Goal: Information Seeking & Learning: Check status

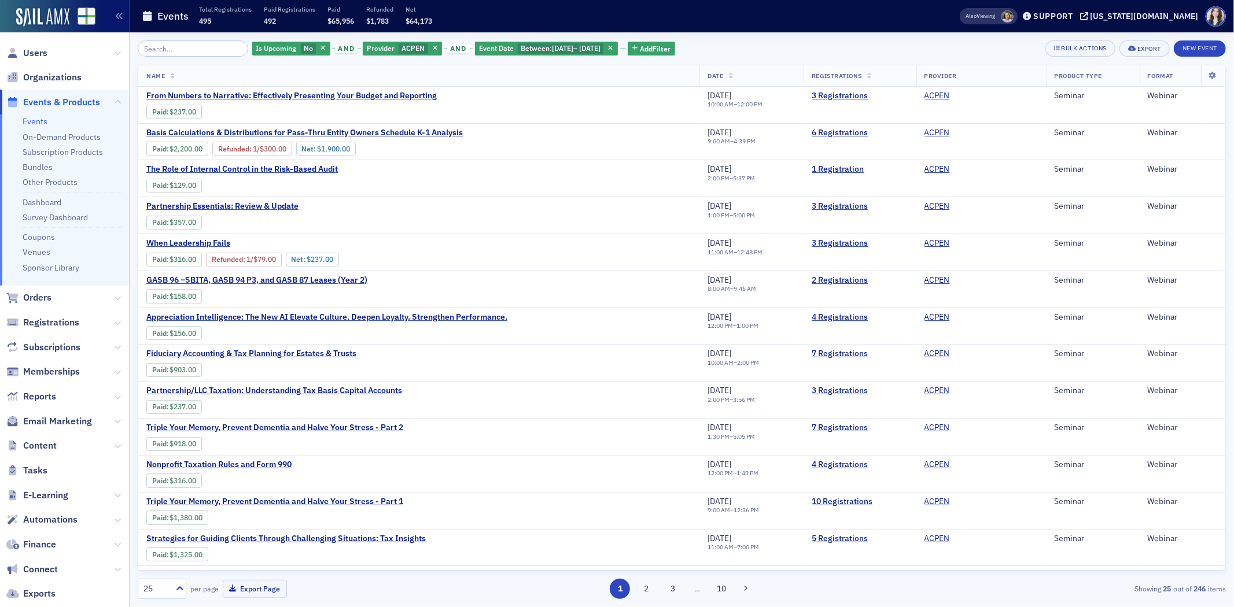
click at [804, 37] on div "Is Upcoming No and Provider ACPEN and Event Date Between : 7/1/2025 – 9/30/2025…" at bounding box center [682, 319] width 1088 height 575
click at [670, 45] on span "Add Filter" at bounding box center [655, 48] width 31 height 10
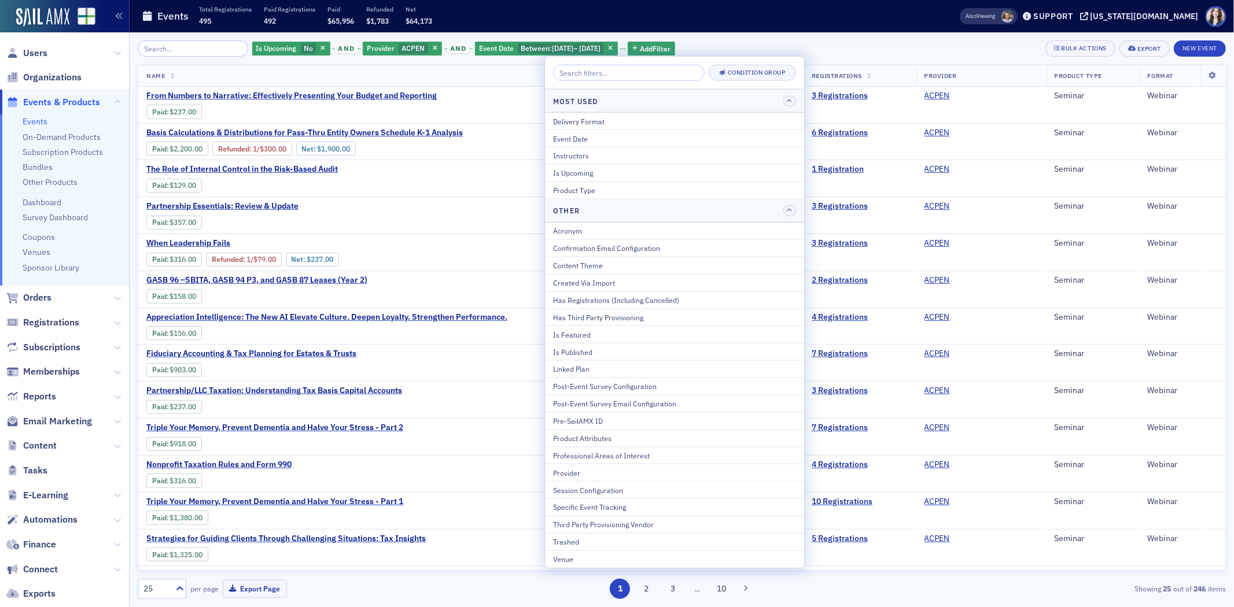
click at [797, 17] on div "Events Total Registrations 495 Paid Registrations 492 Paid $65,956 Refunded $1,…" at bounding box center [532, 16] width 781 height 31
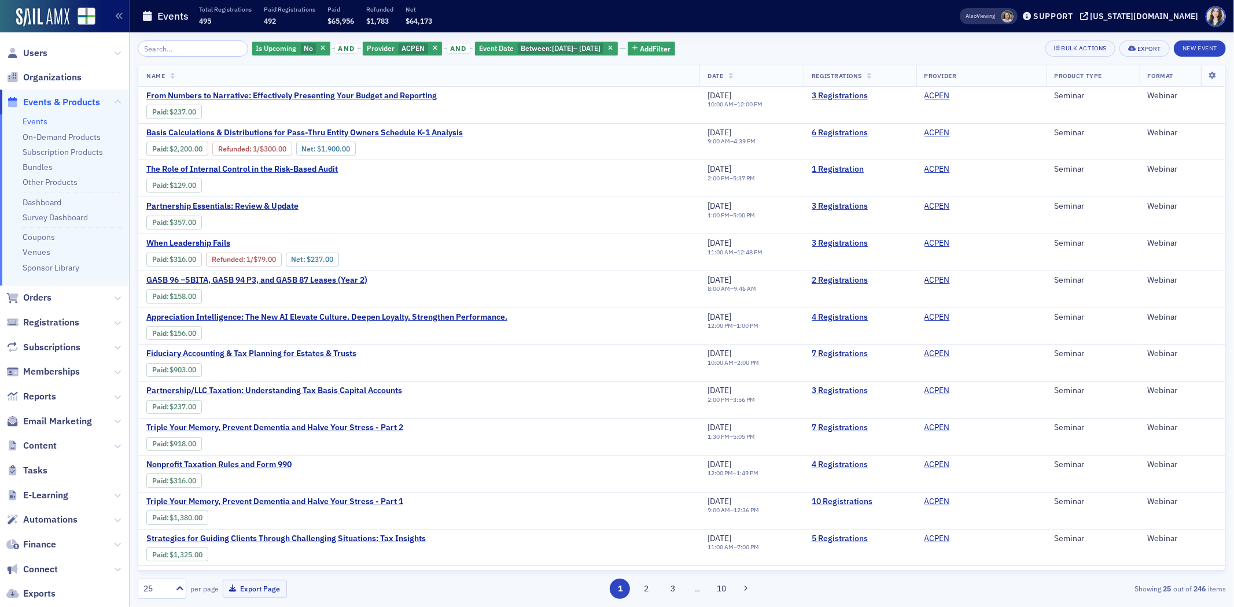
click at [799, 17] on div "Events Total Registrations 495 Paid Registrations 492 Paid $65,956 Refunded $1,…" at bounding box center [532, 16] width 781 height 31
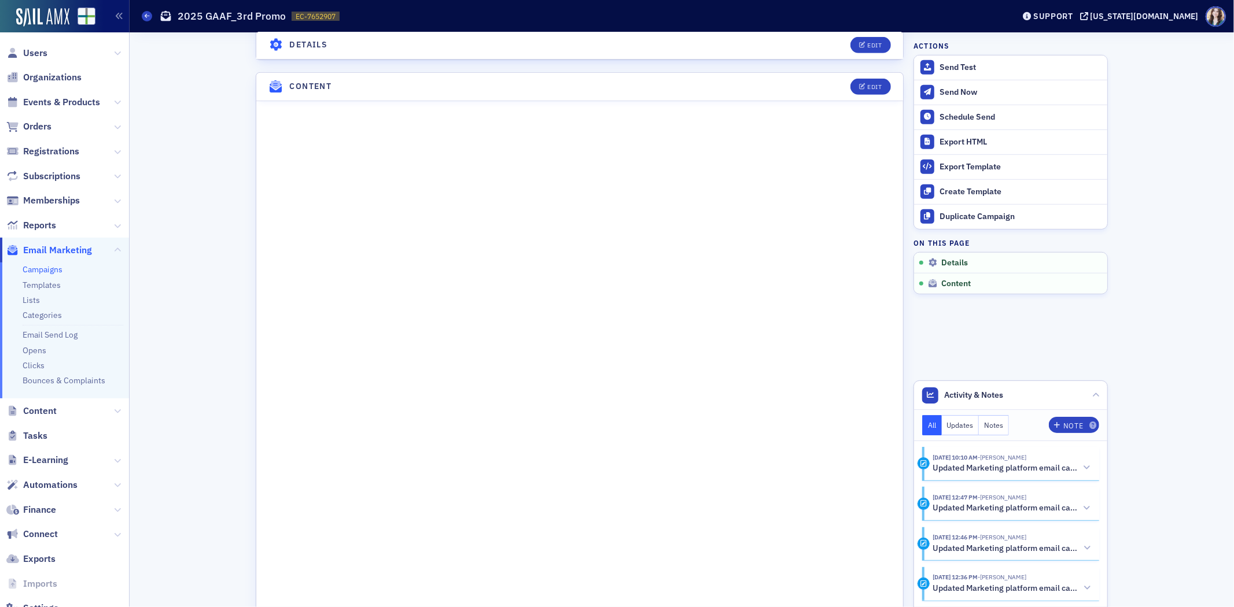
scroll to position [486, 0]
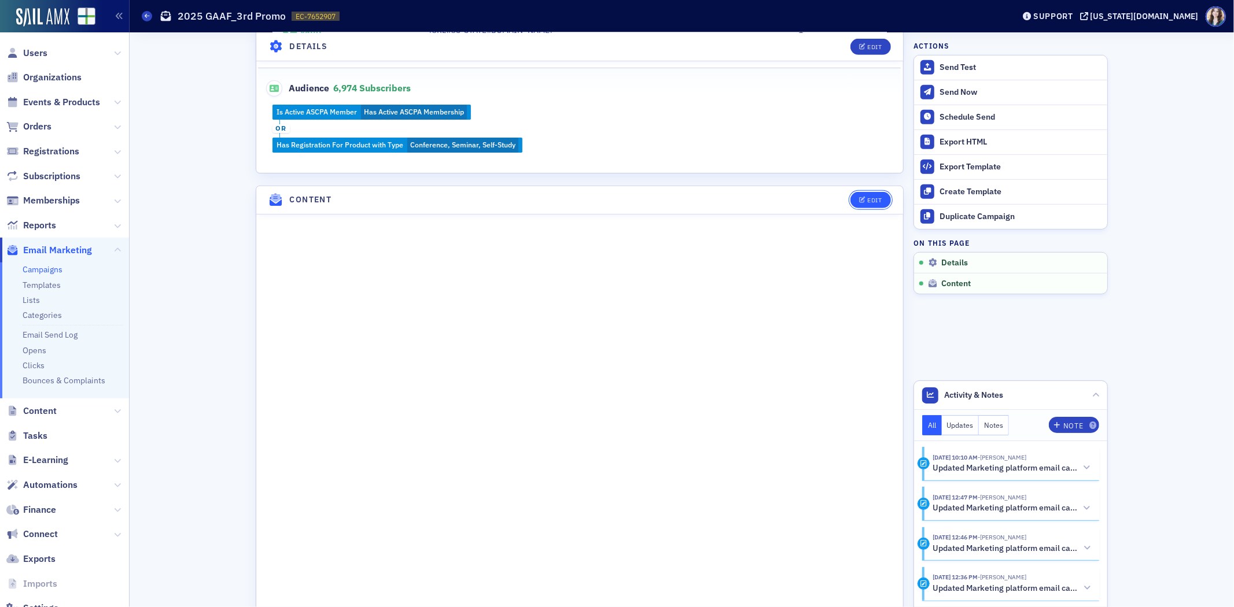
click at [868, 200] on div "Edit" at bounding box center [875, 200] width 14 height 6
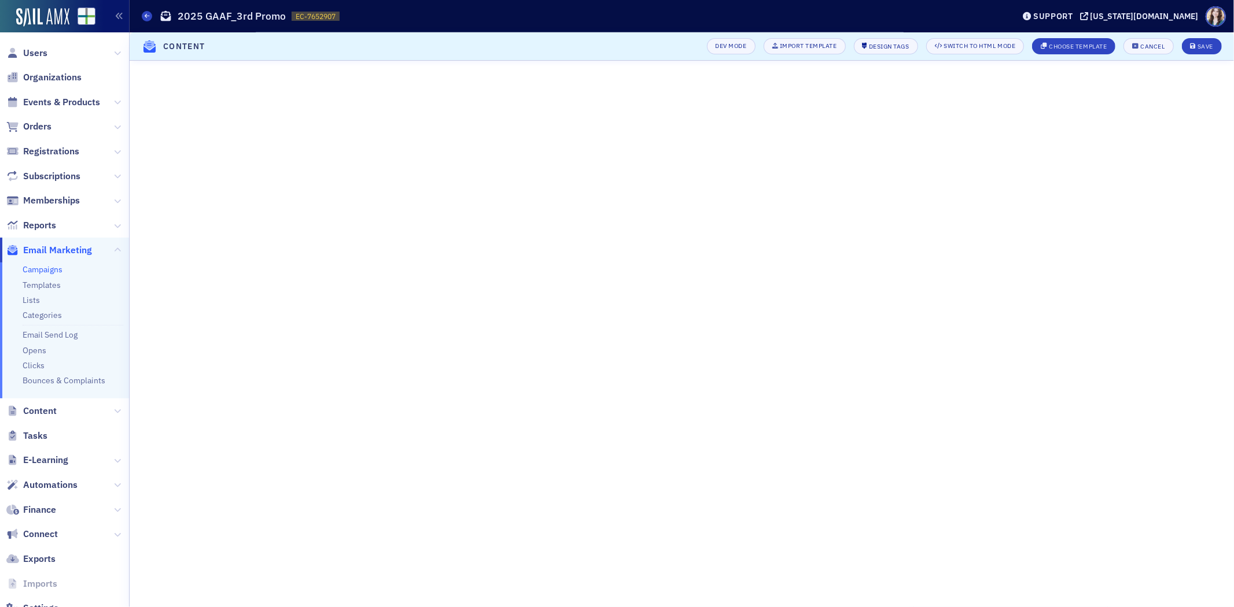
scroll to position [72, 0]
click at [1146, 43] on div "Cancel" at bounding box center [1153, 46] width 24 height 6
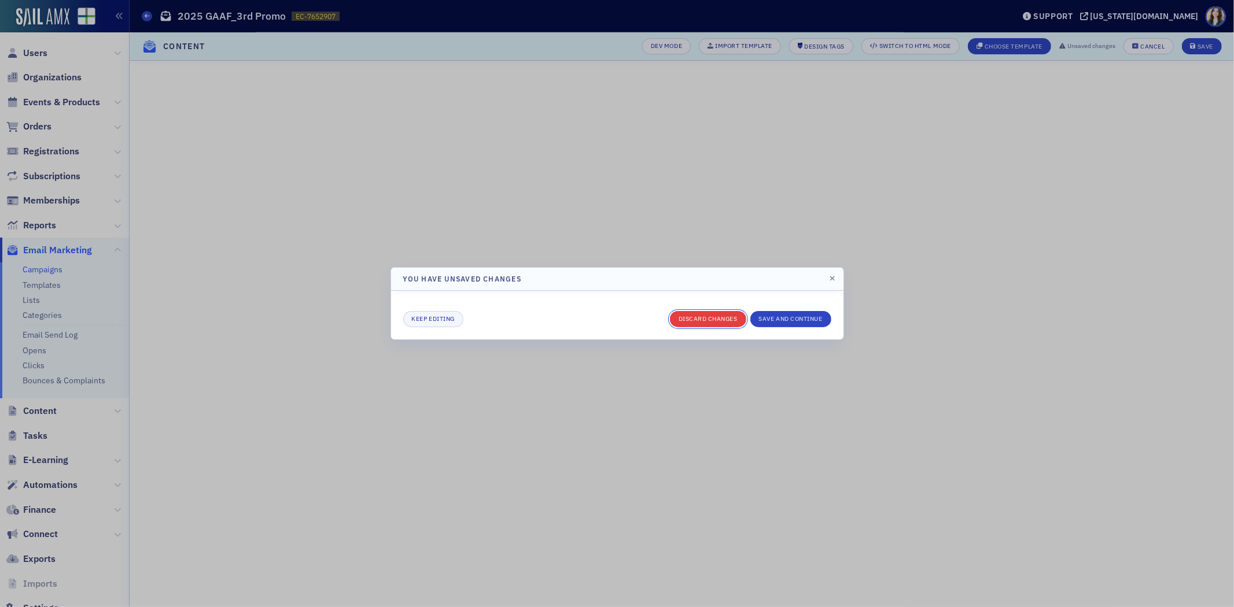
click at [713, 326] on button "Discard changes" at bounding box center [708, 319] width 76 height 16
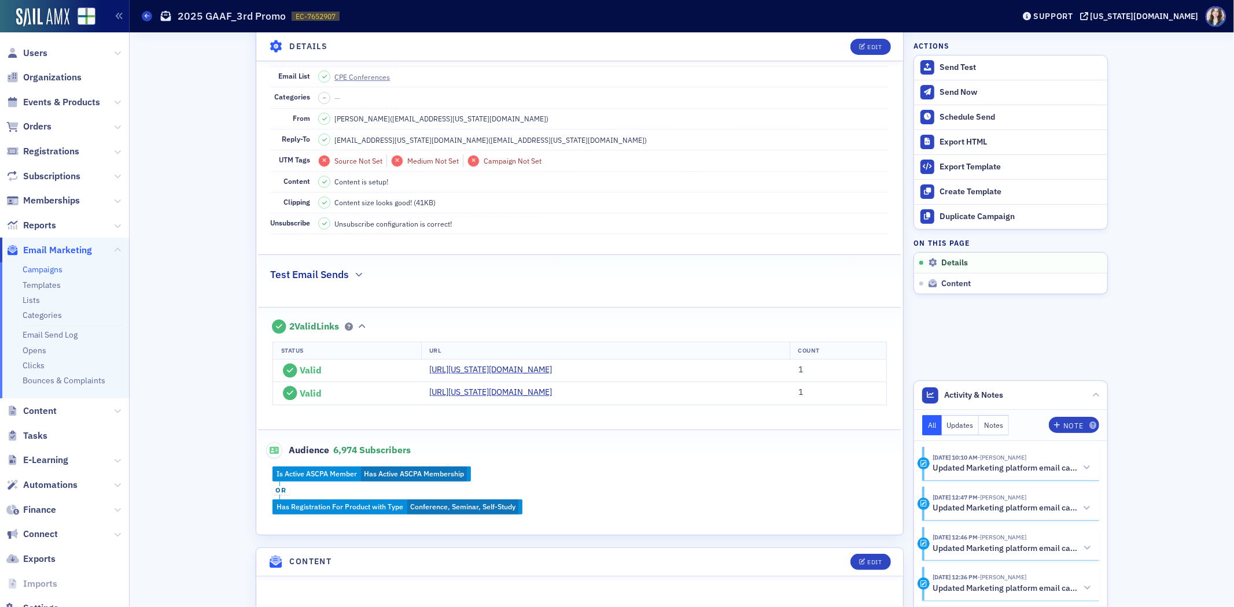
scroll to position [257, 0]
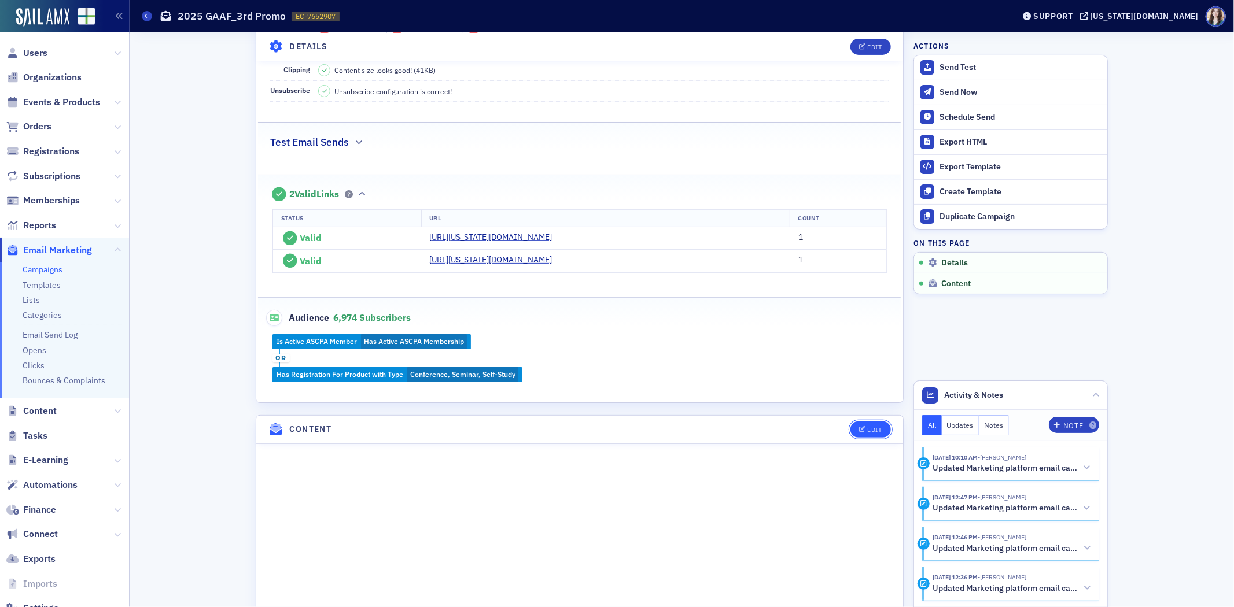
click at [870, 429] on div "Edit" at bounding box center [875, 430] width 14 height 6
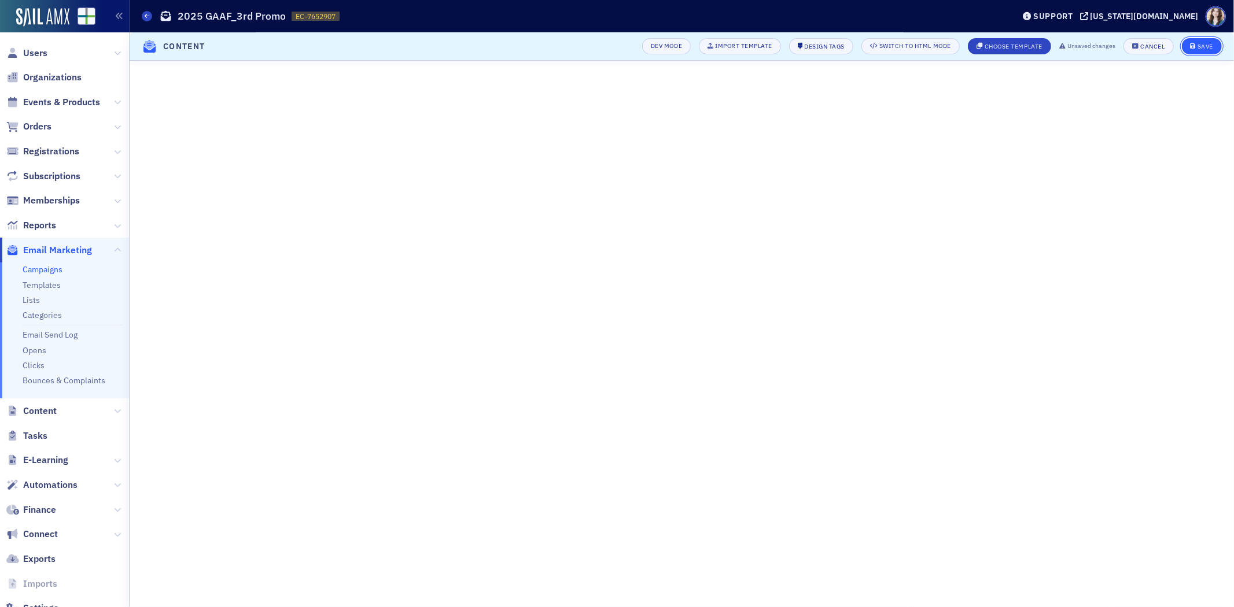
click at [1199, 45] on div "Save" at bounding box center [1205, 46] width 16 height 6
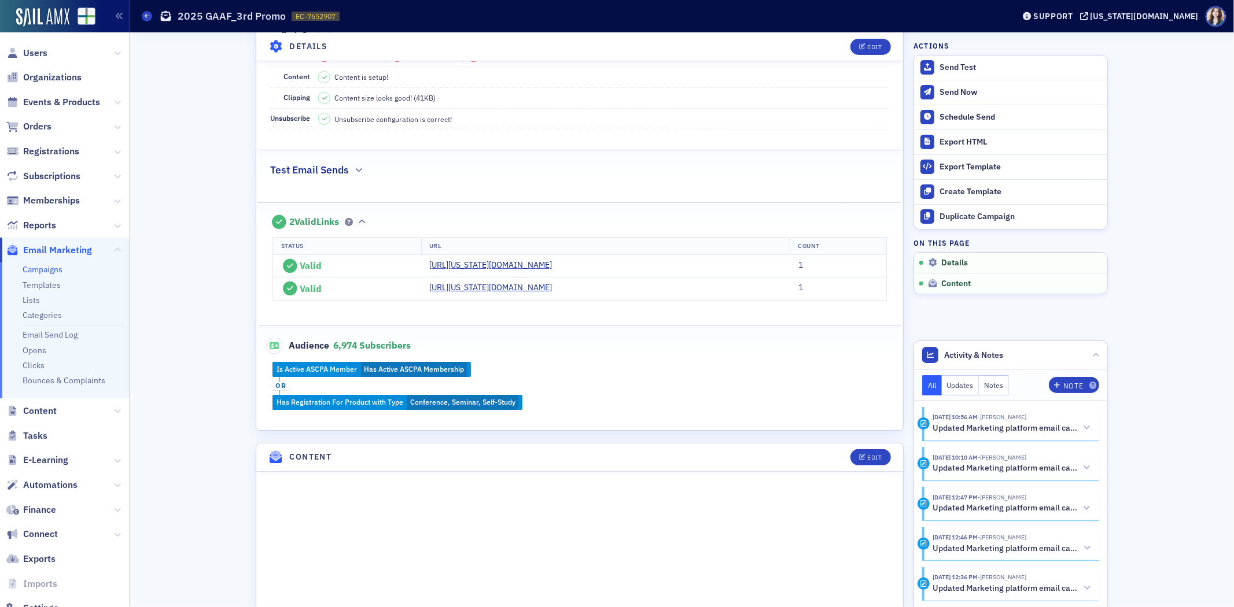
scroll to position [0, 0]
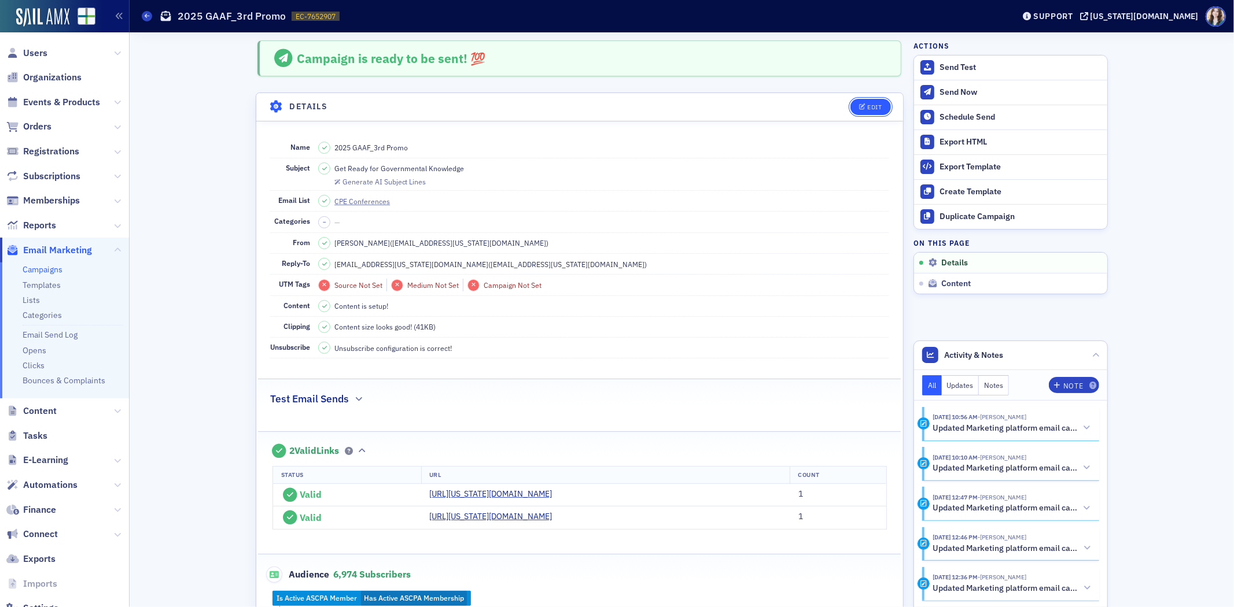
click at [878, 105] on button "Edit" at bounding box center [870, 107] width 40 height 16
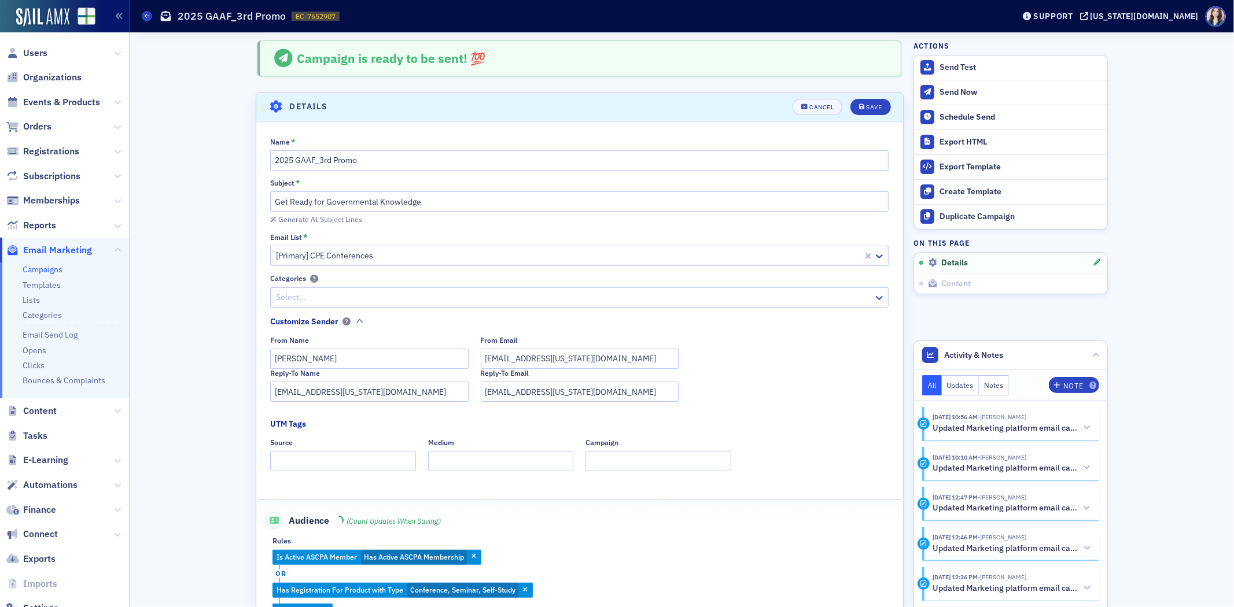
scroll to position [54, 0]
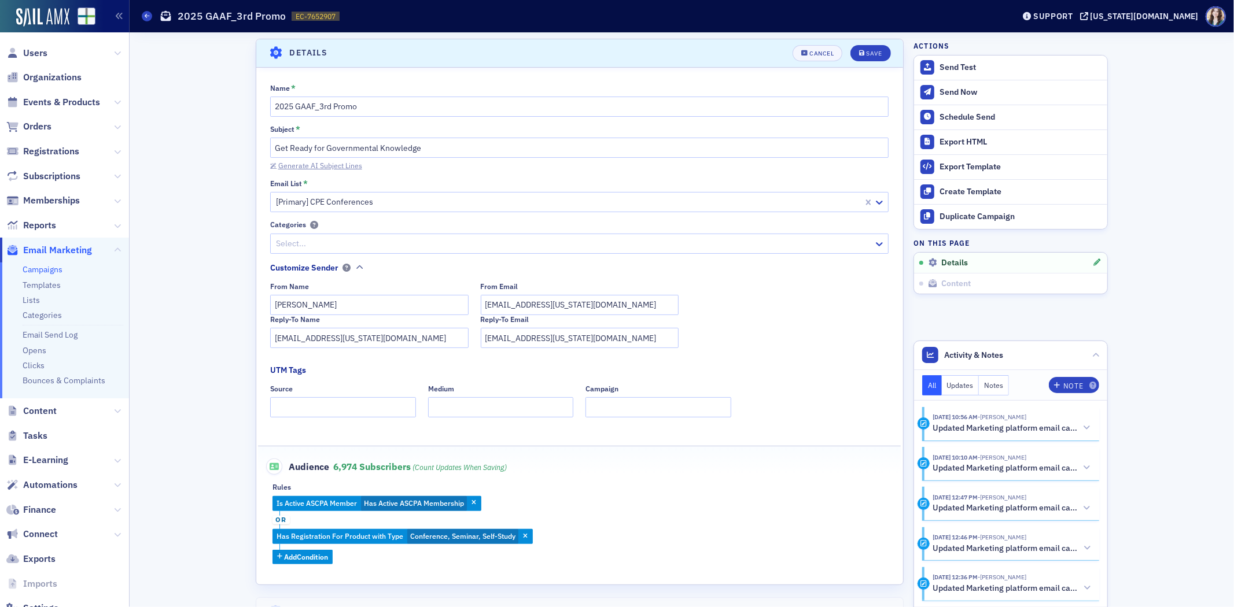
click at [314, 169] on div "Generate AI Subject Lines" at bounding box center [320, 166] width 84 height 6
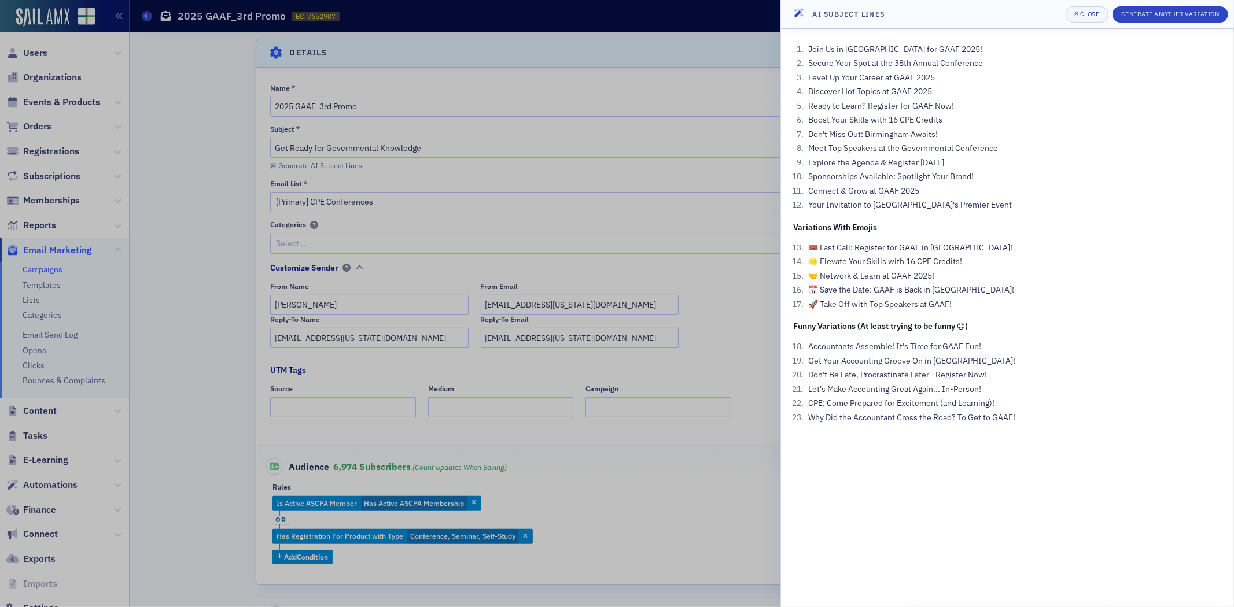
click at [784, 6] on header "AI Subject Lines Close Generate Another Variation" at bounding box center [1007, 14] width 453 height 29
click at [706, 91] on div at bounding box center [617, 303] width 1234 height 607
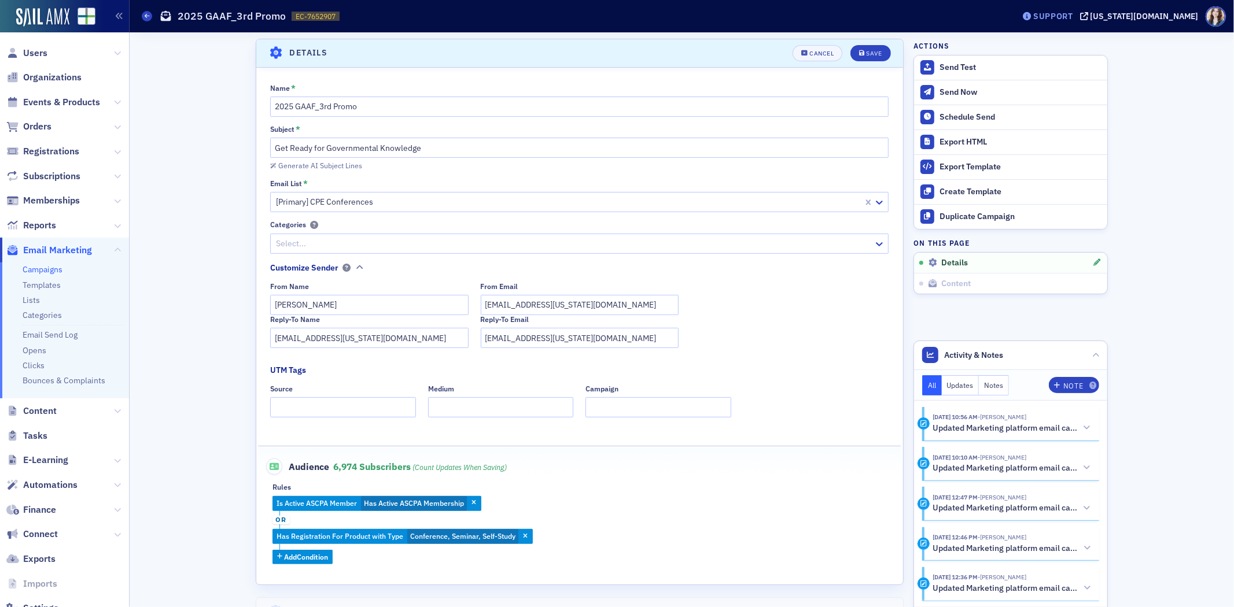
click at [1073, 14] on div "Support" at bounding box center [1053, 16] width 40 height 10
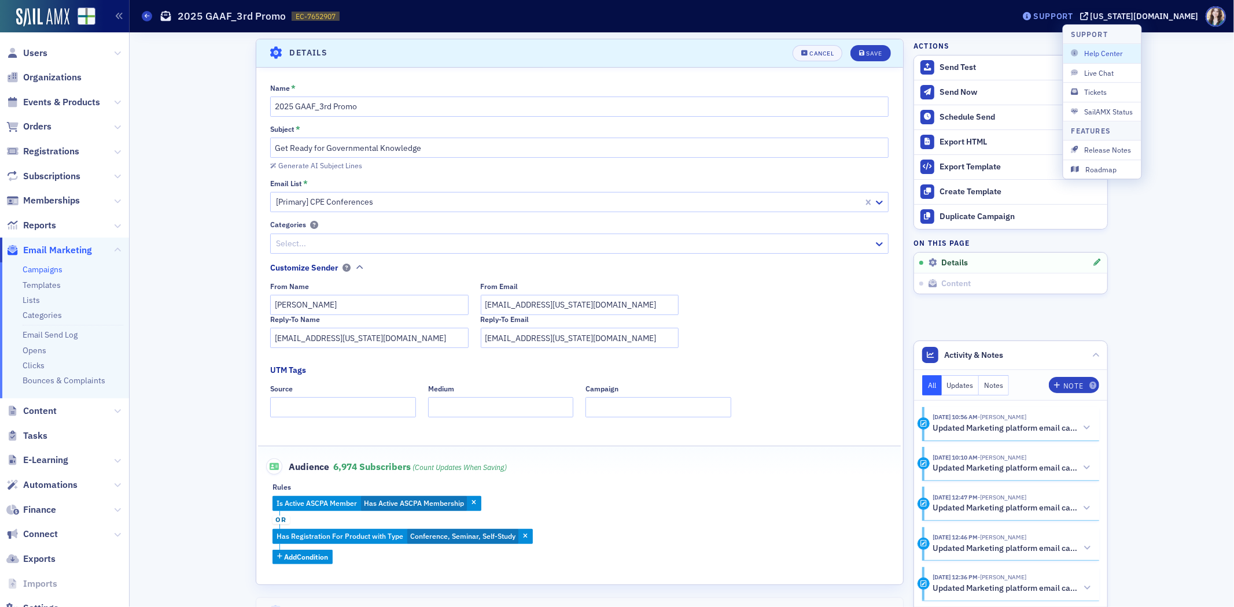
click at [1031, 14] on icon at bounding box center [1027, 16] width 9 height 8
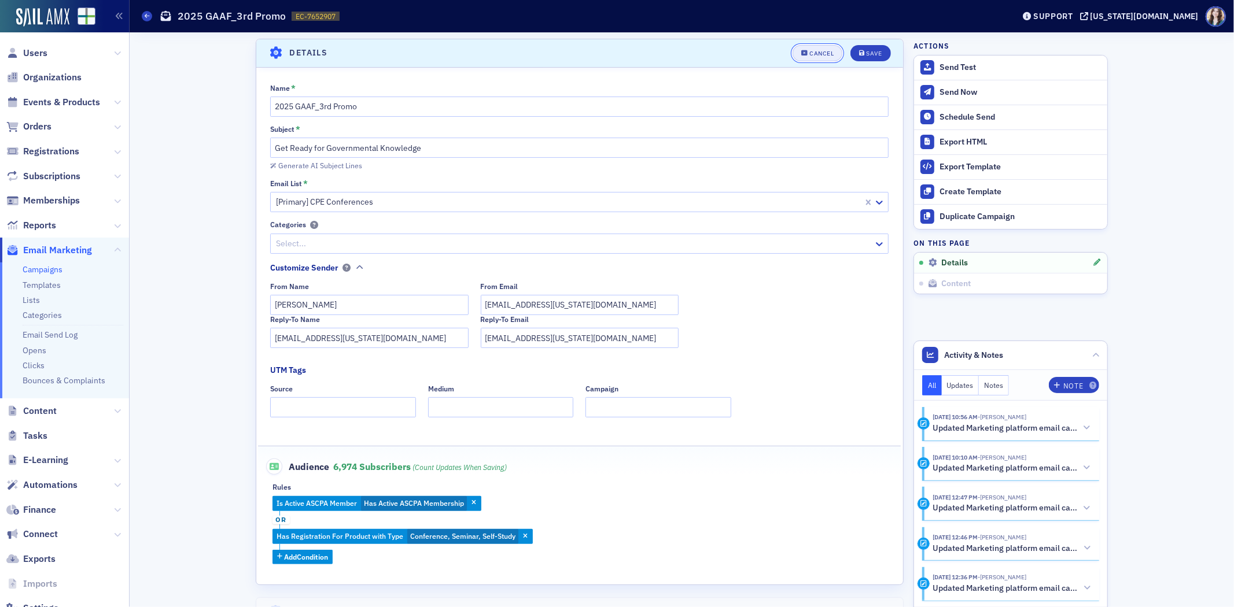
click at [807, 57] on button "Cancel" at bounding box center [817, 53] width 50 height 16
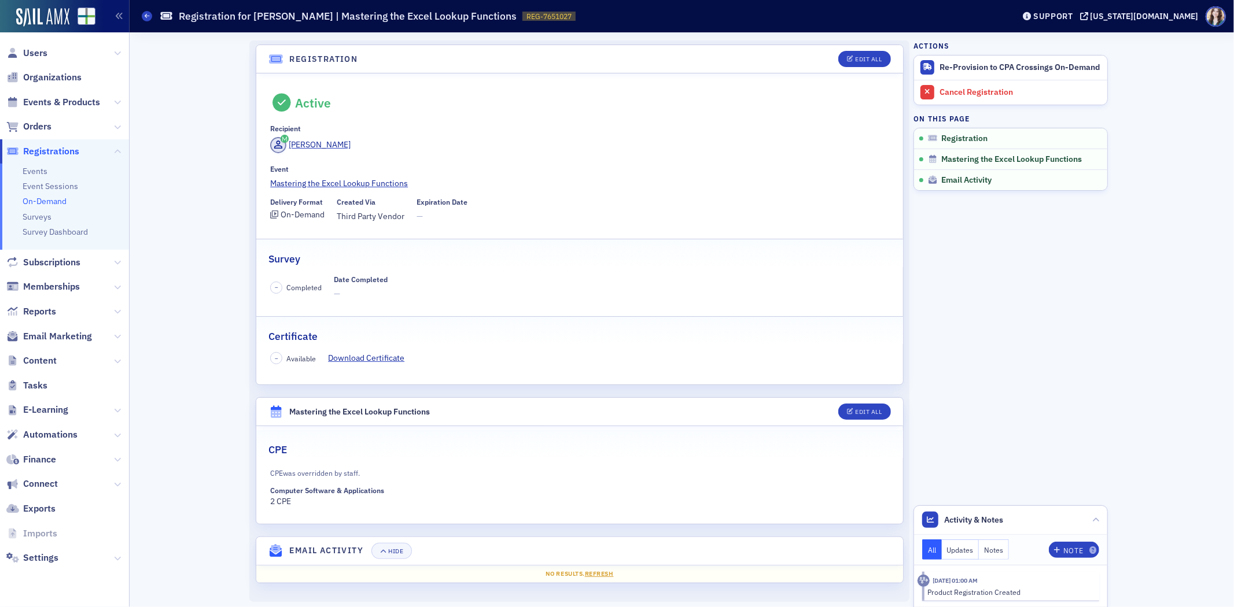
click at [256, 50] on header "Registration Edit All" at bounding box center [579, 59] width 647 height 28
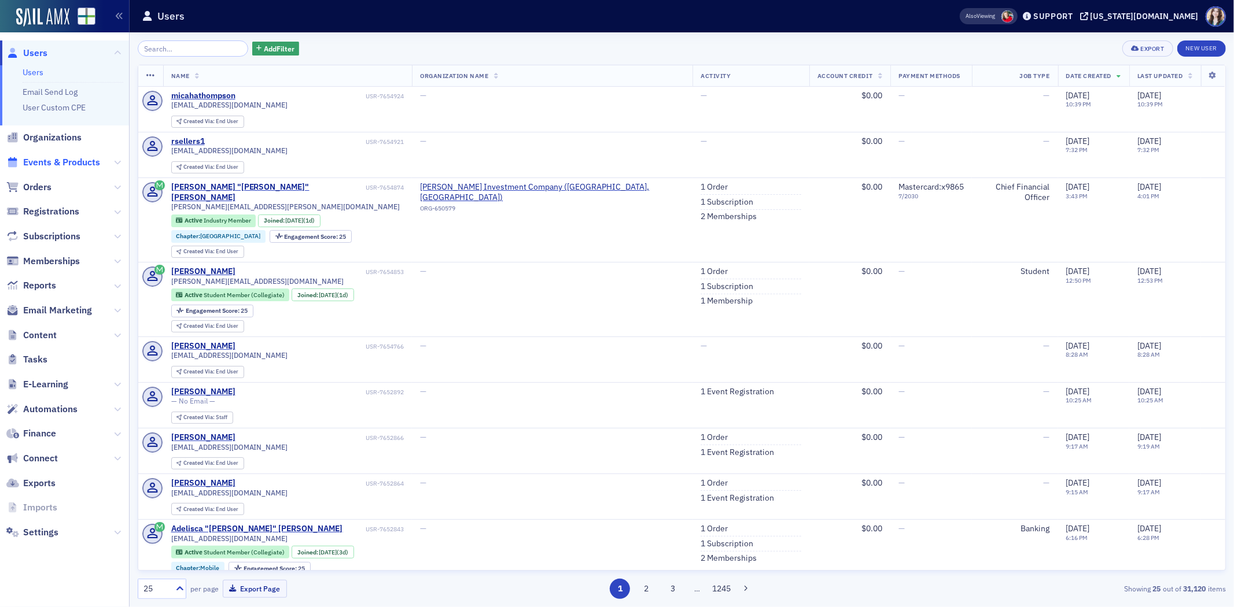
click at [55, 166] on span "Events & Products" at bounding box center [61, 162] width 77 height 13
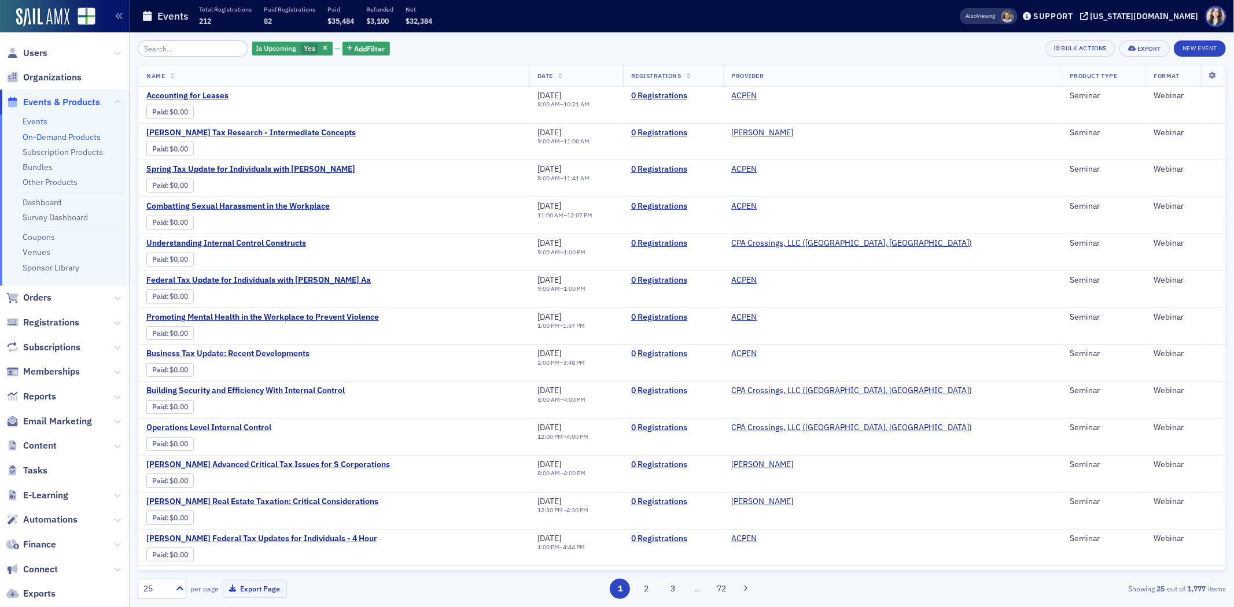
click at [51, 135] on link "On-Demand Products" at bounding box center [62, 137] width 78 height 10
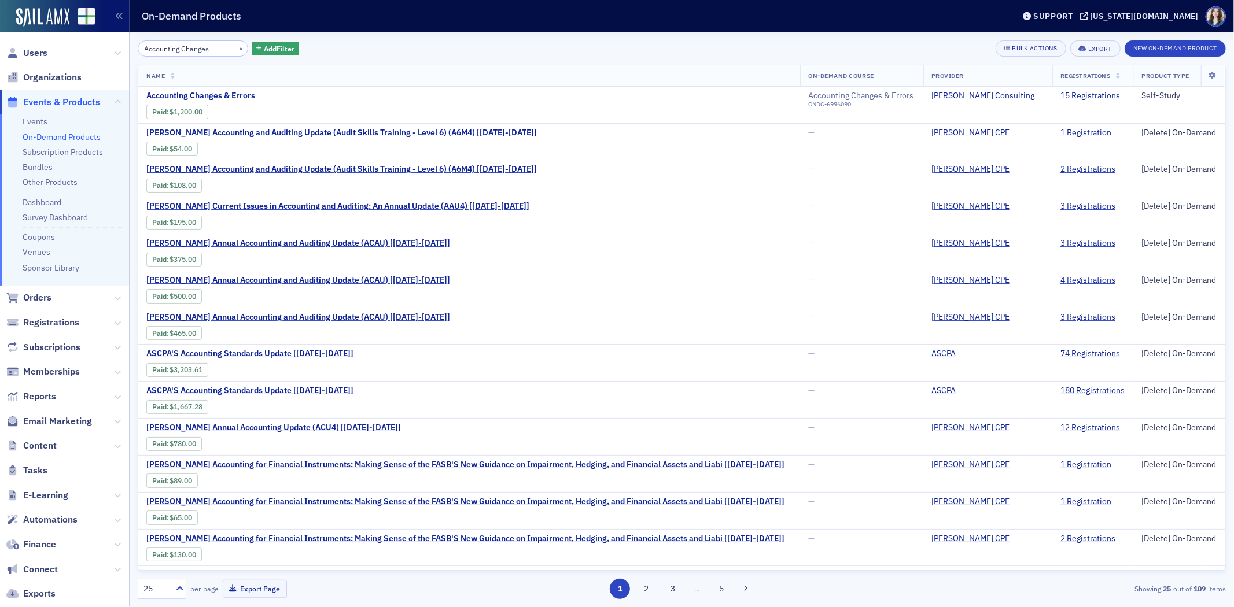
type input "Accounting Changes"
click at [615, 37] on div "Accounting Changes × Add Filter Bulk Actions Export New On-Demand Product Name …" at bounding box center [682, 319] width 1088 height 575
click at [228, 94] on span "Accounting Changes & Errors" at bounding box center [243, 96] width 194 height 10
click at [625, 14] on div "On-Demand Products" at bounding box center [569, 16] width 854 height 22
click at [1063, 93] on link "15 Registrations" at bounding box center [1090, 96] width 60 height 10
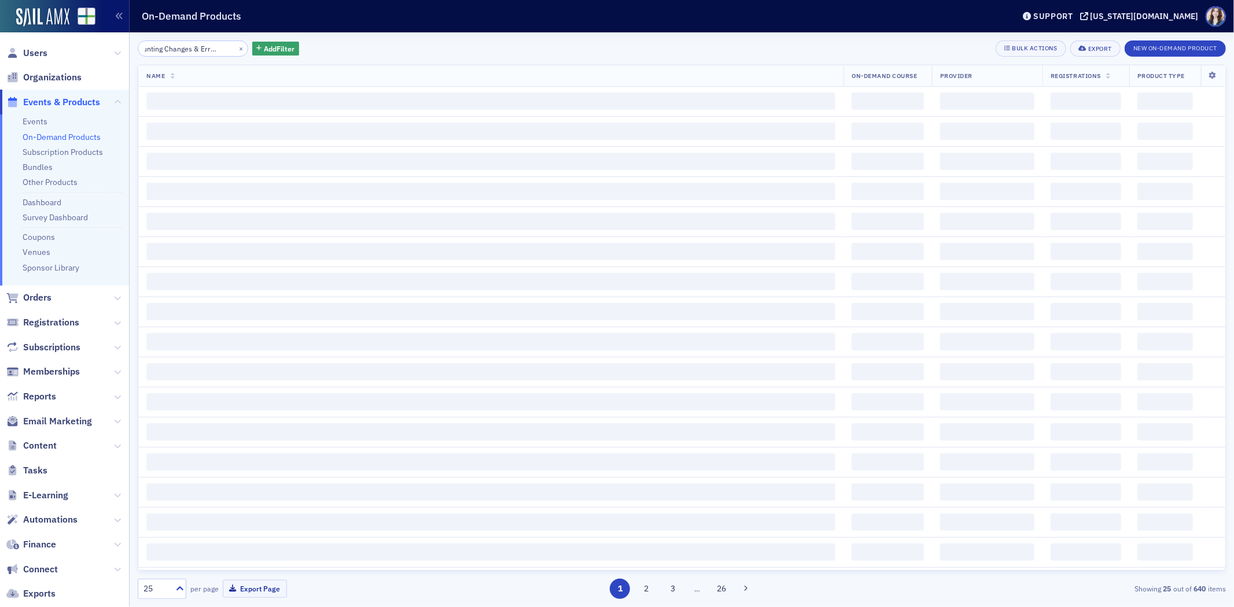
scroll to position [0, 29]
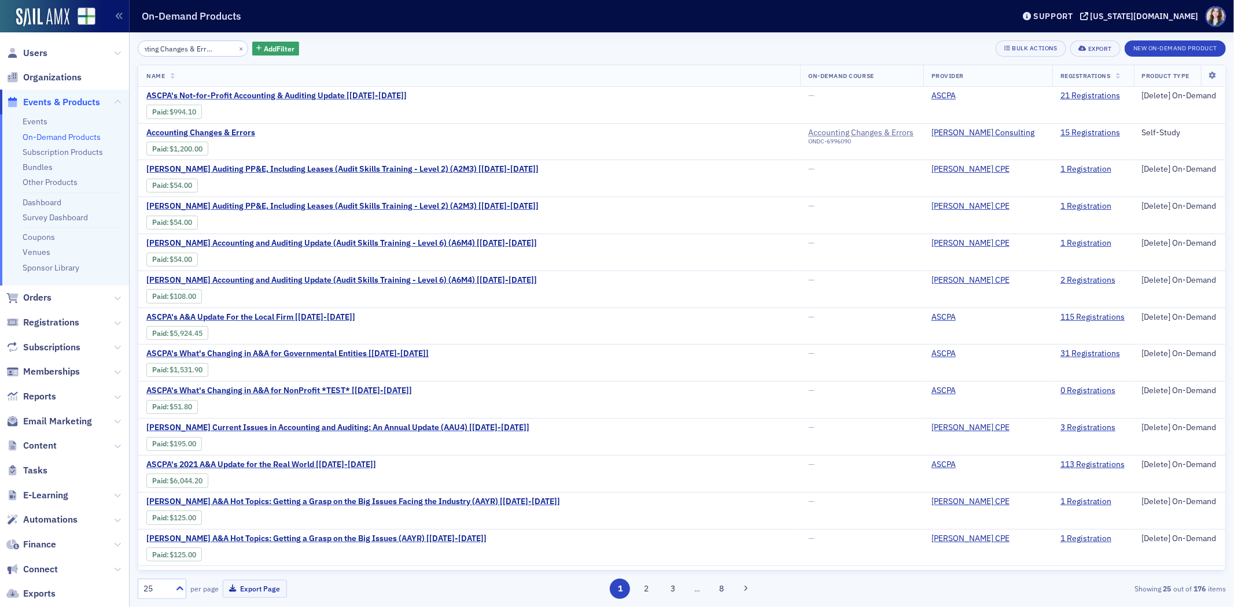
type input "Accounting Changes & Errors 2025"
click at [357, 45] on div "Accounting Changes & Errors 2025 × Add Filter Bulk Actions Export New On-Demand…" at bounding box center [682, 48] width 1088 height 16
click at [1085, 132] on link "15 Registrations" at bounding box center [1090, 133] width 60 height 10
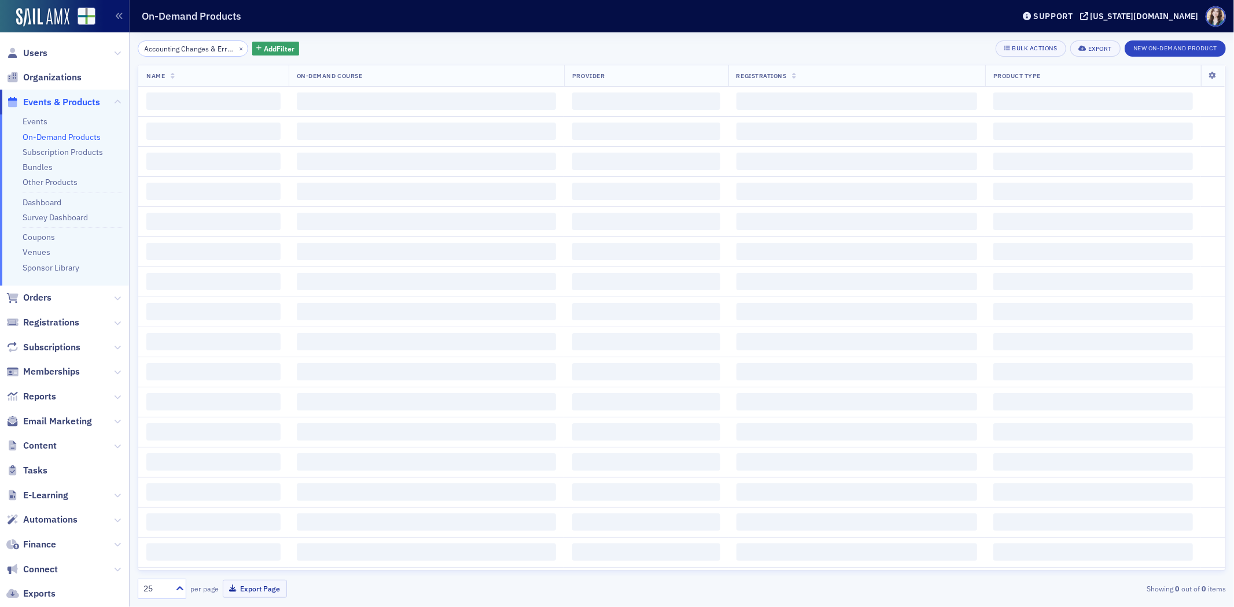
scroll to position [0, 29]
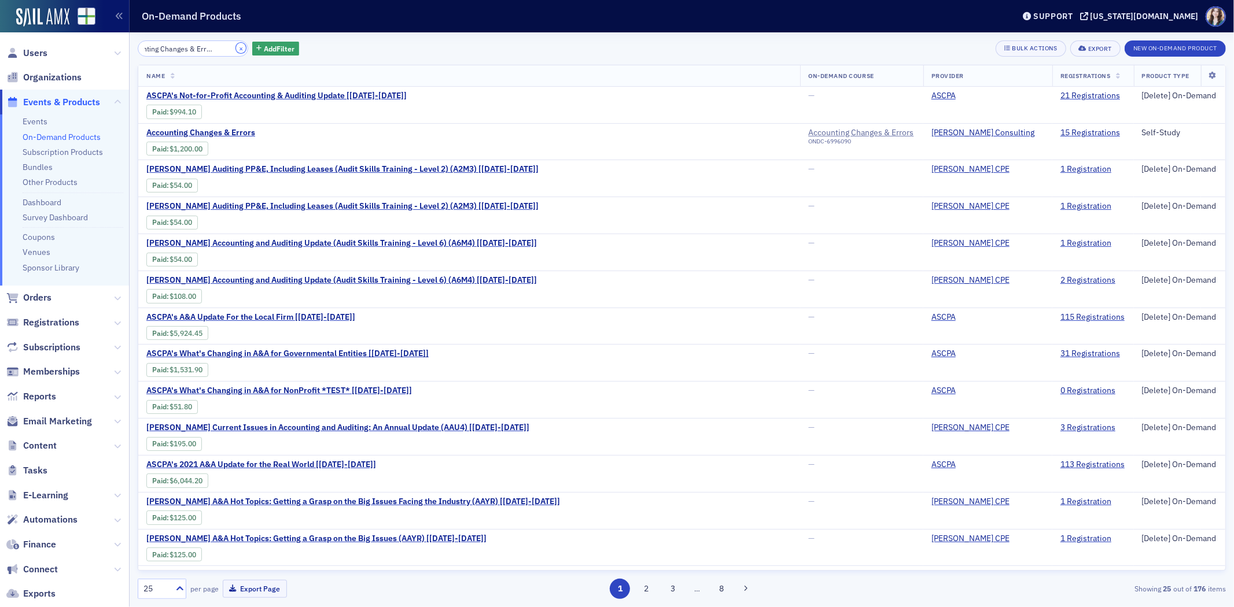
click at [236, 48] on button "×" at bounding box center [241, 48] width 10 height 10
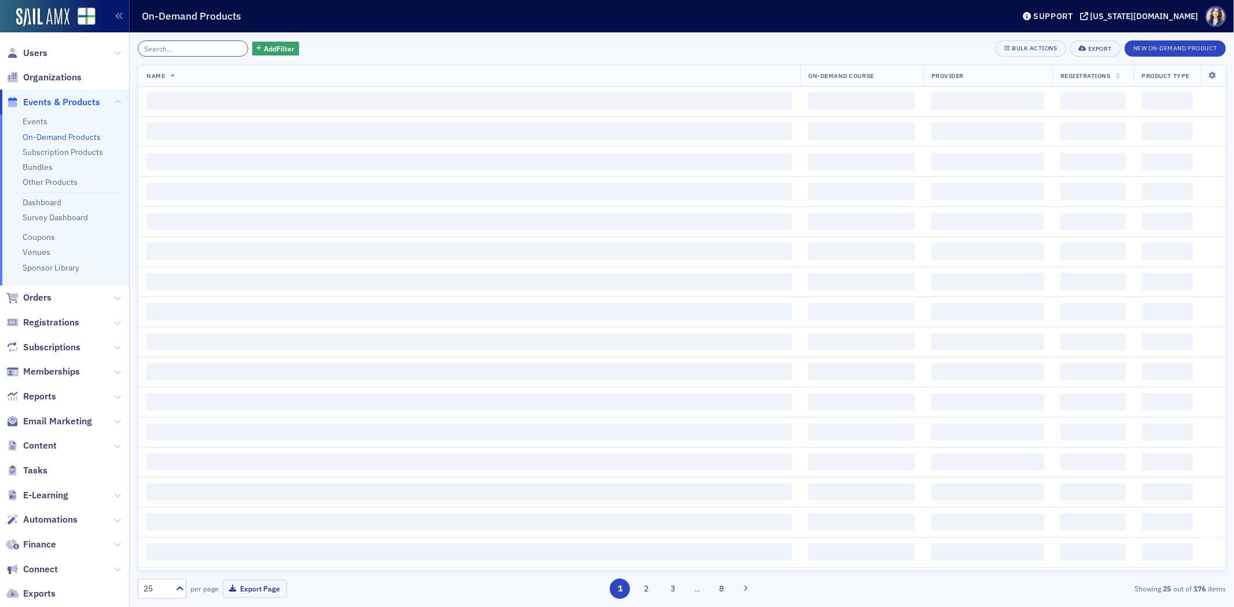
click at [231, 48] on input "search" at bounding box center [193, 48] width 110 height 16
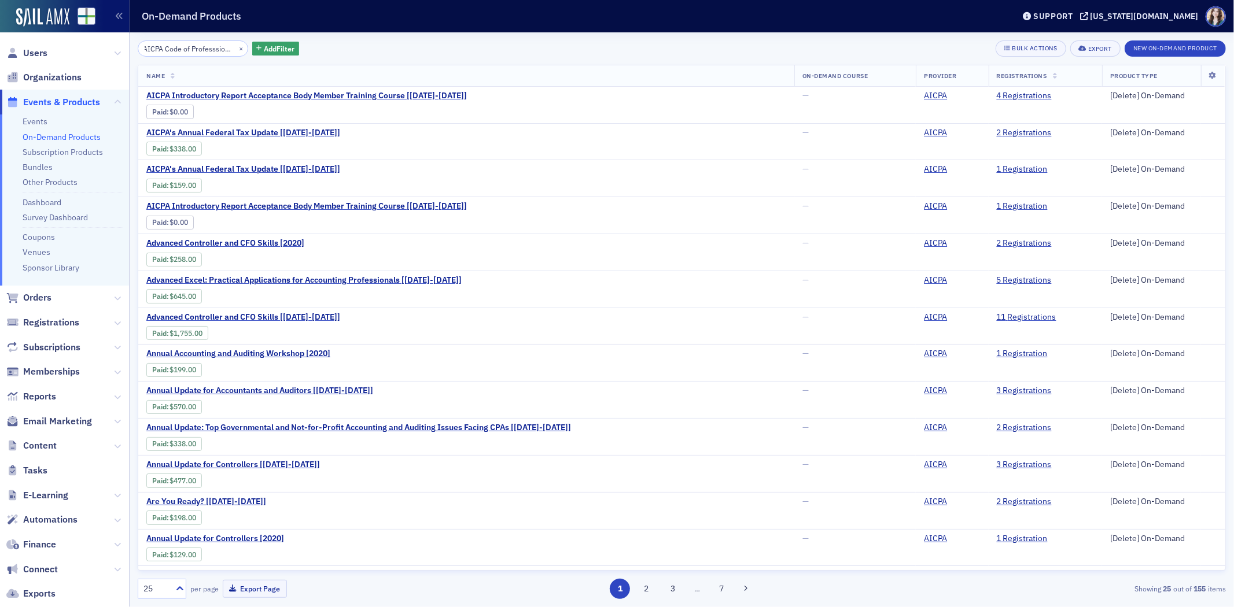
click at [412, 38] on div "AICPA Code of Professsional × Add Filter Bulk Actions Export New On-Demand Prod…" at bounding box center [682, 319] width 1088 height 575
click at [214, 49] on input "AICPA Code of Professsional" at bounding box center [193, 48] width 110 height 16
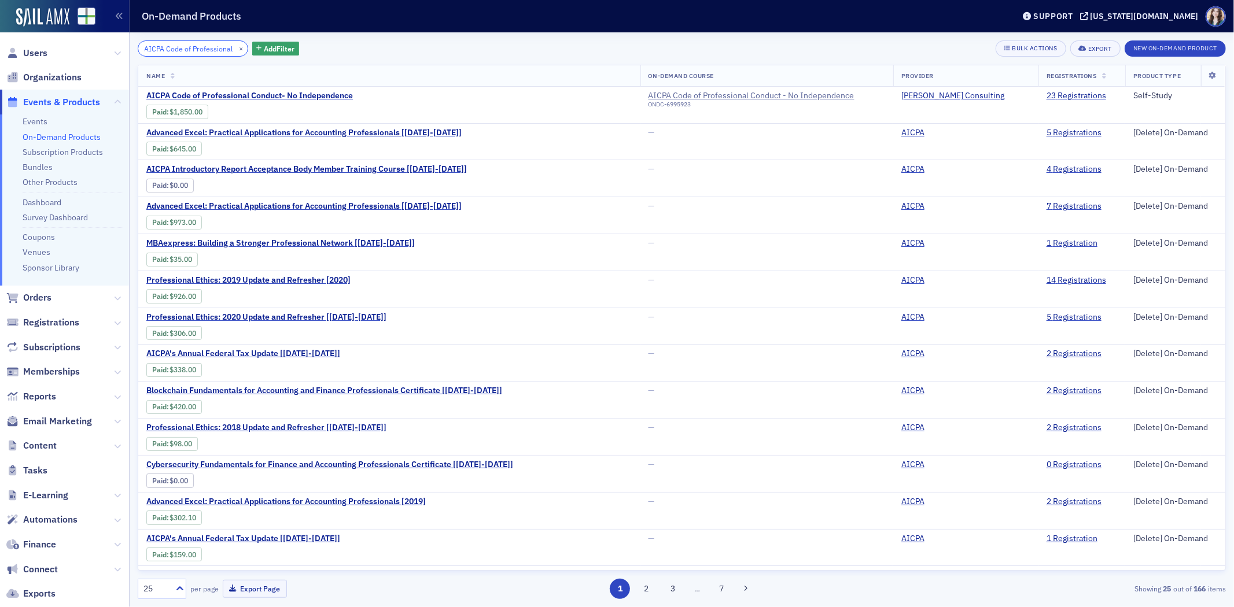
type input "AICPA Code of Professional"
click at [394, 42] on div "AICPA Code of Professional × Add Filter Bulk Actions Export New On-Demand Produ…" at bounding box center [682, 48] width 1088 height 16
click at [1051, 94] on link "23 Registrations" at bounding box center [1076, 96] width 60 height 10
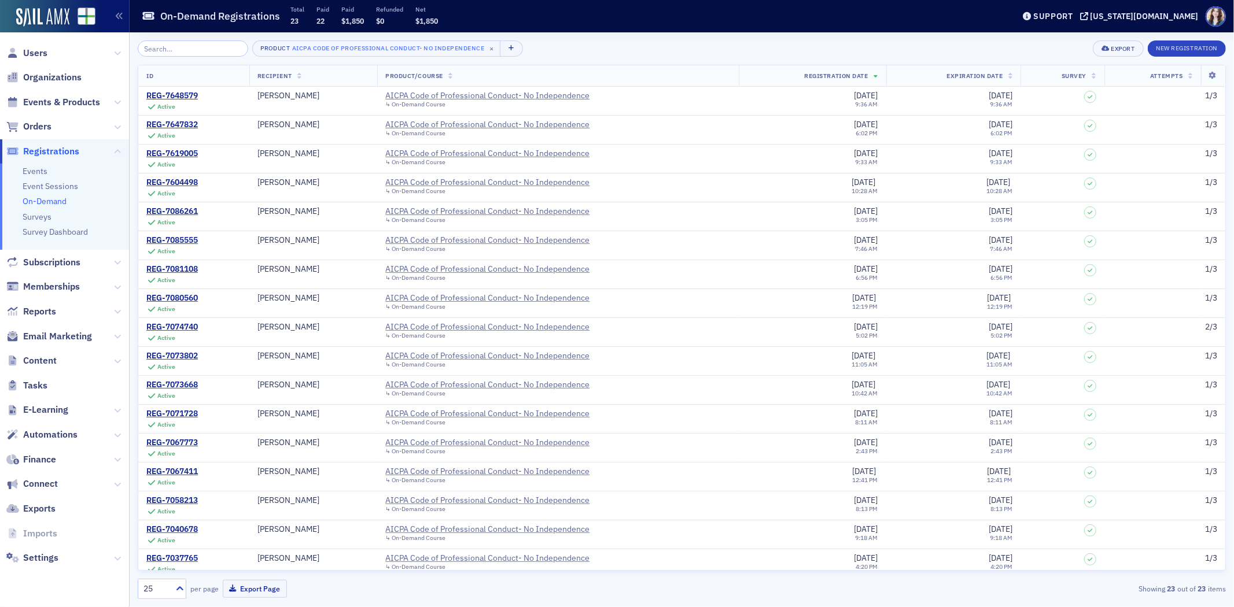
click at [973, 39] on div "Product AICPA Code of Professional Conduct- No Independence × Export New Regist…" at bounding box center [682, 319] width 1088 height 575
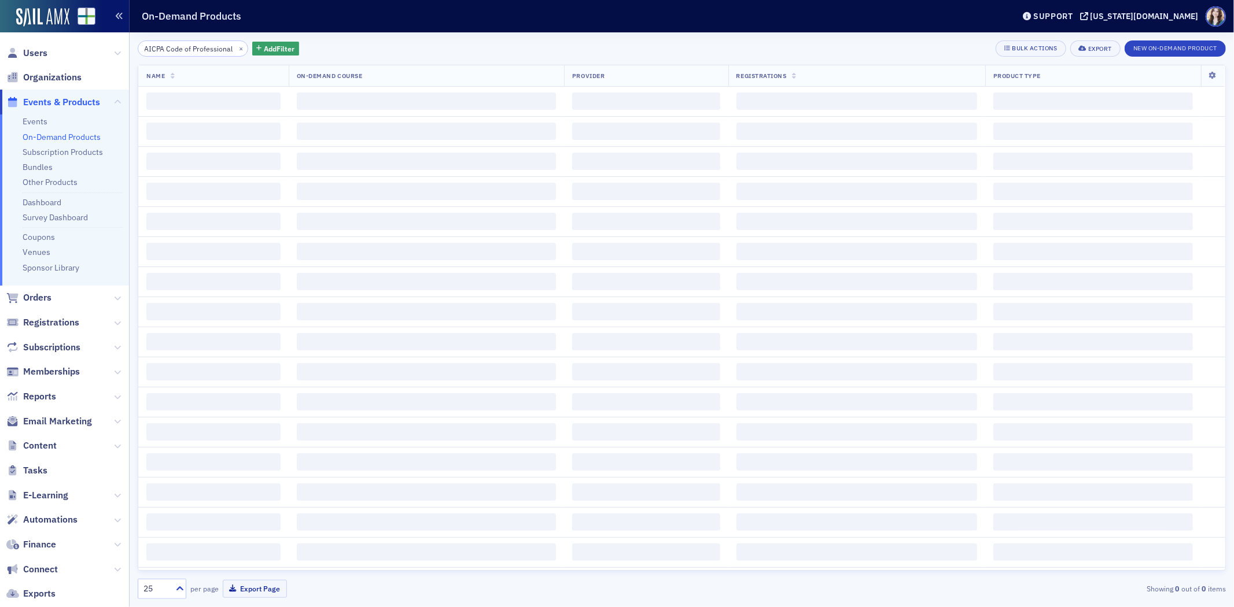
scroll to position [0, 5]
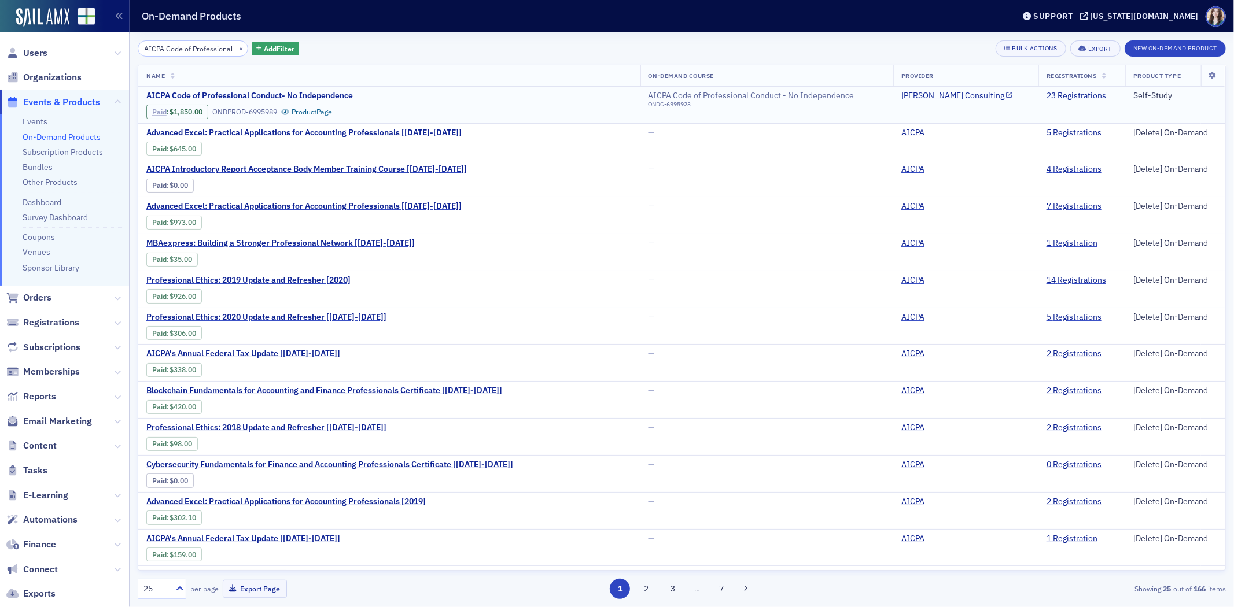
click at [163, 109] on link "Paid" at bounding box center [159, 112] width 14 height 9
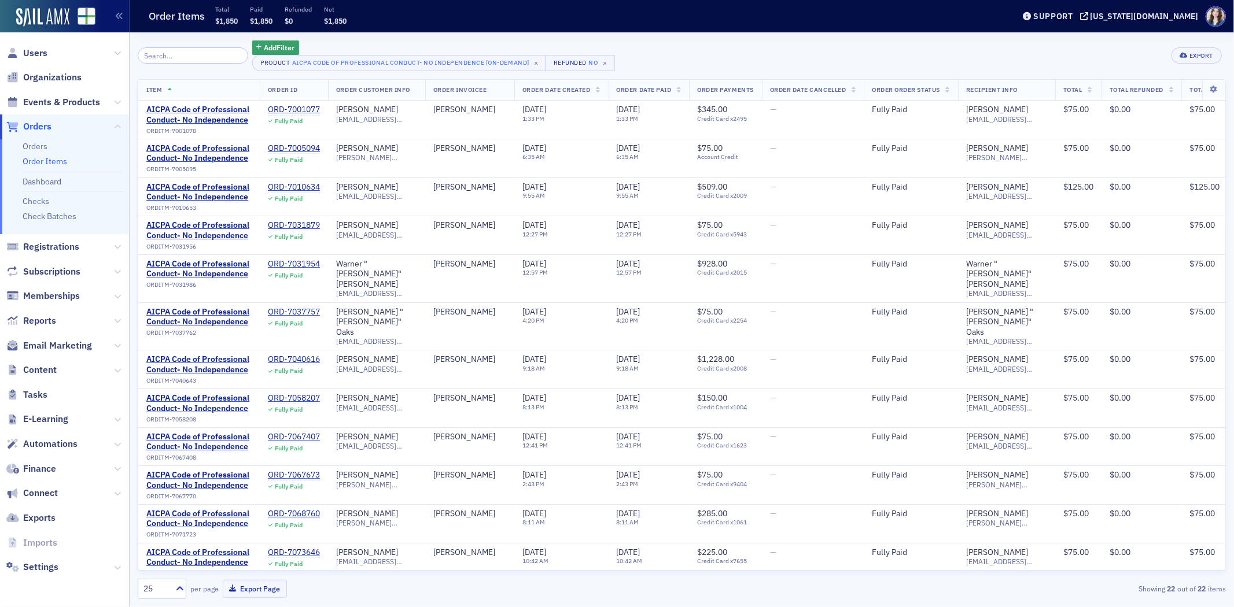
click at [579, 87] on span "Order Date Created" at bounding box center [556, 90] width 68 height 8
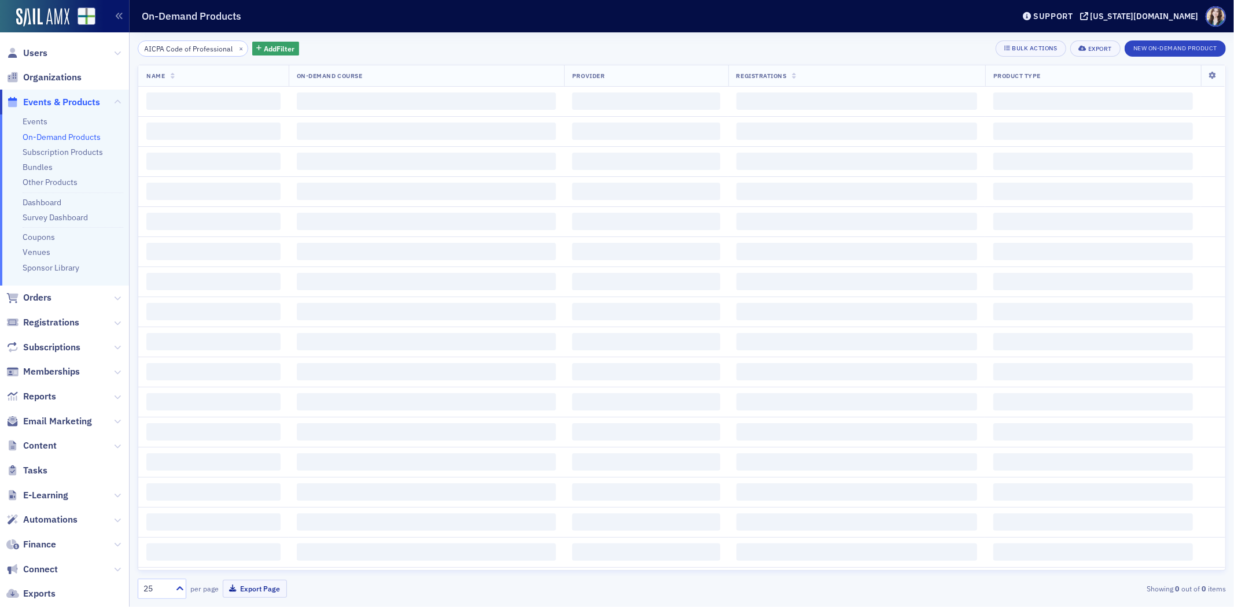
scroll to position [0, 5]
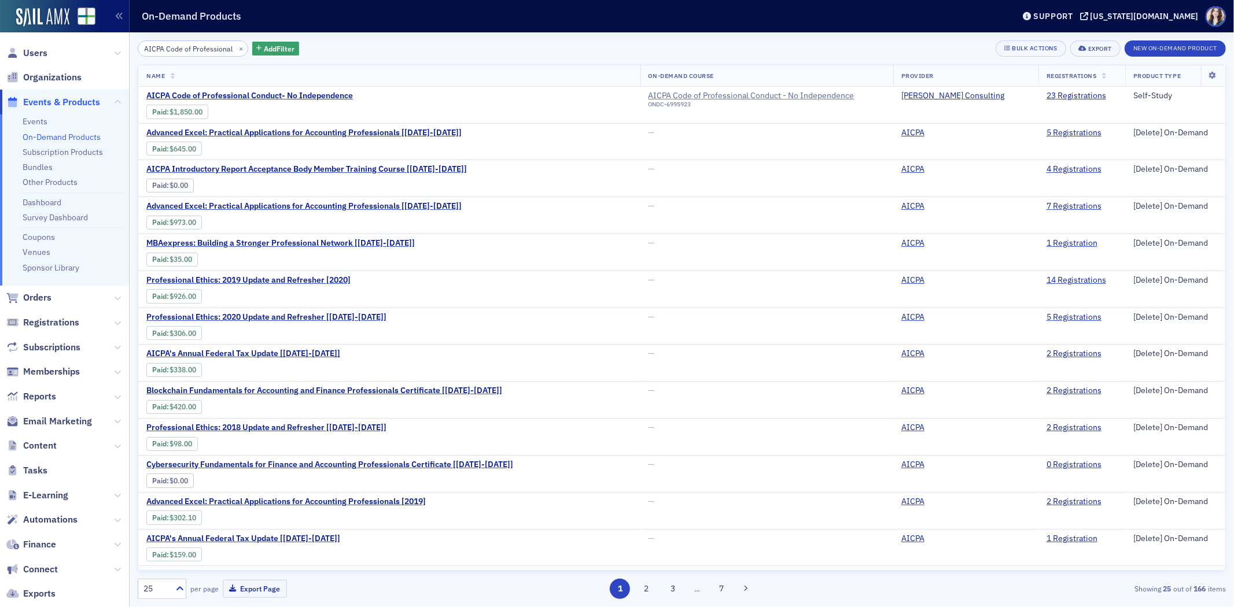
click at [407, 47] on div "AICPA Code of Professional × Add Filter Bulk Actions Export New On-Demand Produ…" at bounding box center [682, 48] width 1088 height 16
click at [331, 43] on div "AICPA Code of Professional × Add Filter Bulk Actions Export New On-Demand Produ…" at bounding box center [682, 48] width 1088 height 16
click at [298, 43] on div "AICPA Code of Professional × Add Filter Bulk Actions Export New On-Demand Produ…" at bounding box center [682, 48] width 1088 height 16
click at [1078, 93] on link "23 Registrations" at bounding box center [1076, 96] width 60 height 10
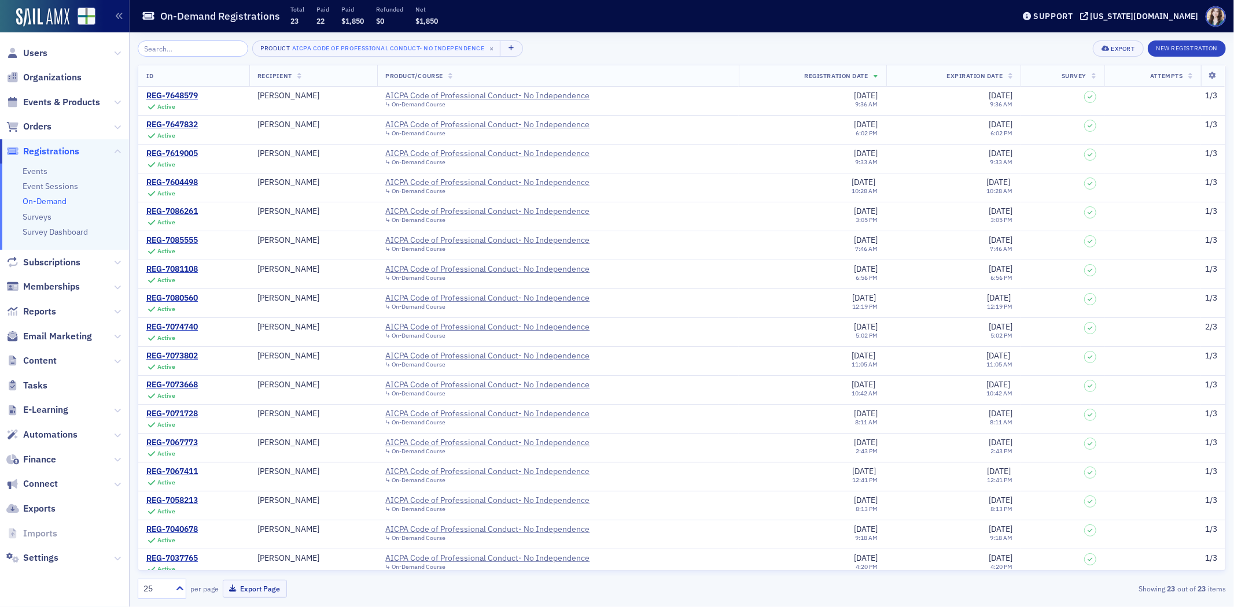
click at [1205, 70] on th at bounding box center [1212, 75] width 24 height 21
click at [1209, 77] on icon at bounding box center [1213, 75] width 24 height 7
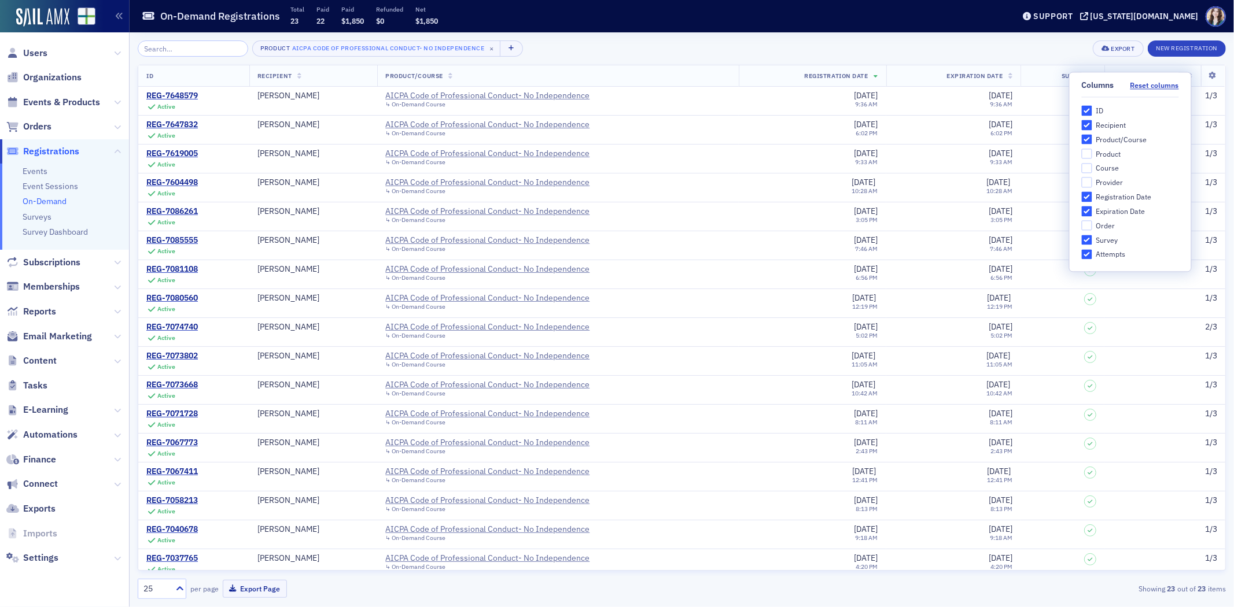
click at [1072, 75] on div "Columns Reset columns ID Recipient Product/Course Product Course Provider Regis…" at bounding box center [1129, 171] width 121 height 199
click at [1065, 54] on div "Product AICPA Code of Professional Conduct- No Independence × Export New Regist…" at bounding box center [682, 48] width 1088 height 16
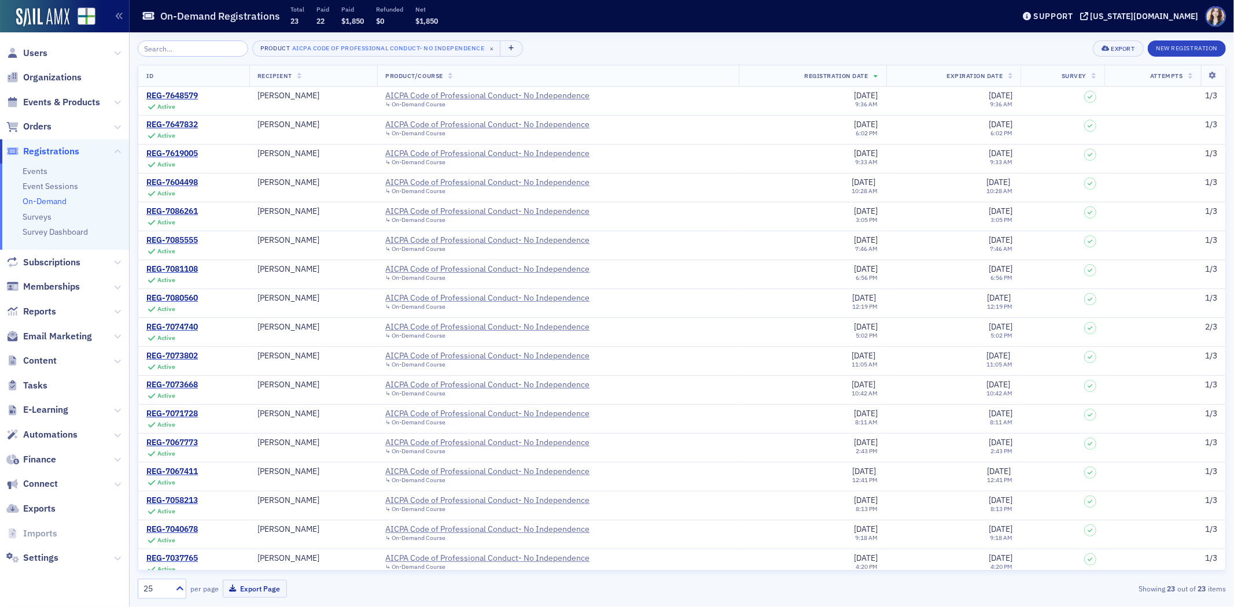
click at [1068, 72] on span "Survey" at bounding box center [1073, 76] width 25 height 8
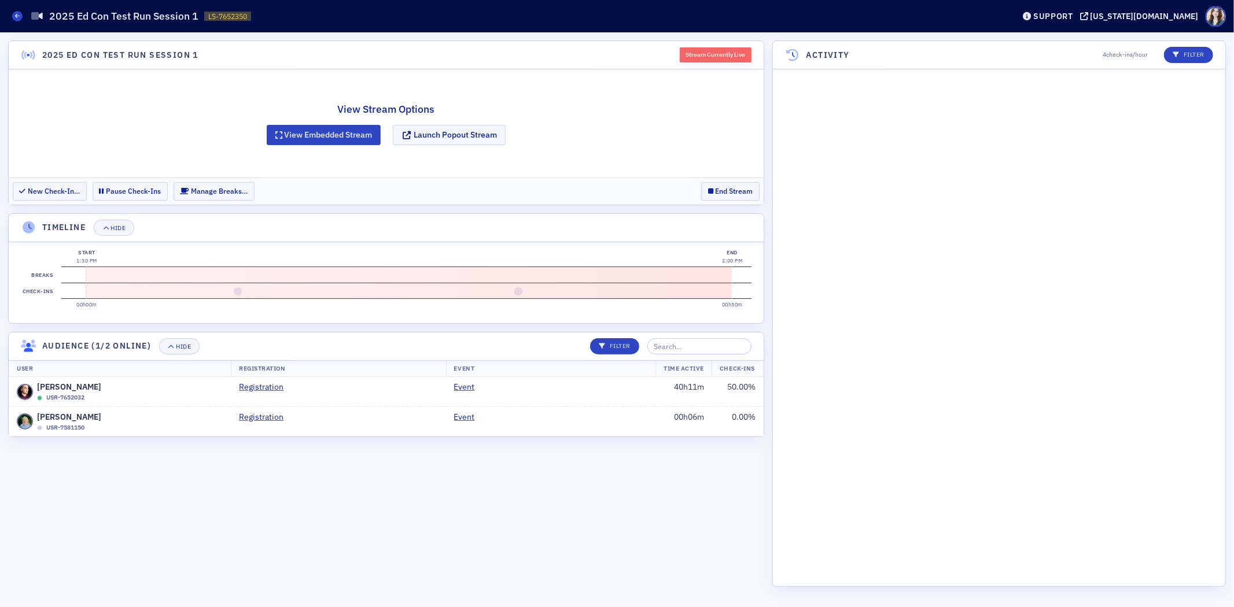
scroll to position [1657, 0]
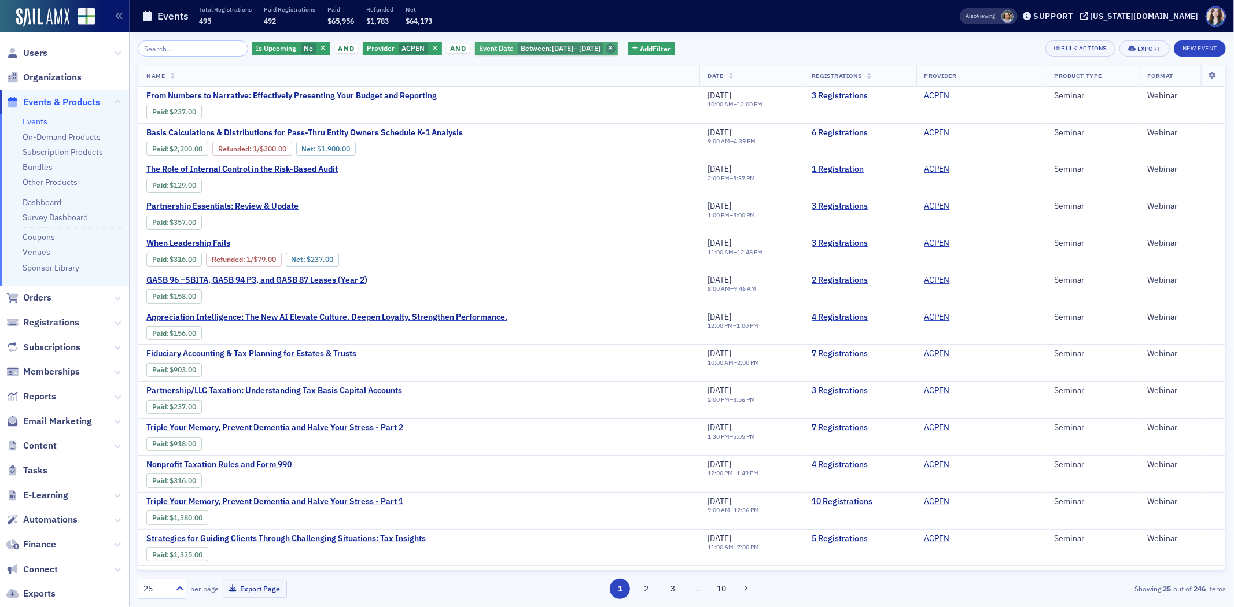
click at [616, 47] on span "button" at bounding box center [611, 48] width 10 height 10
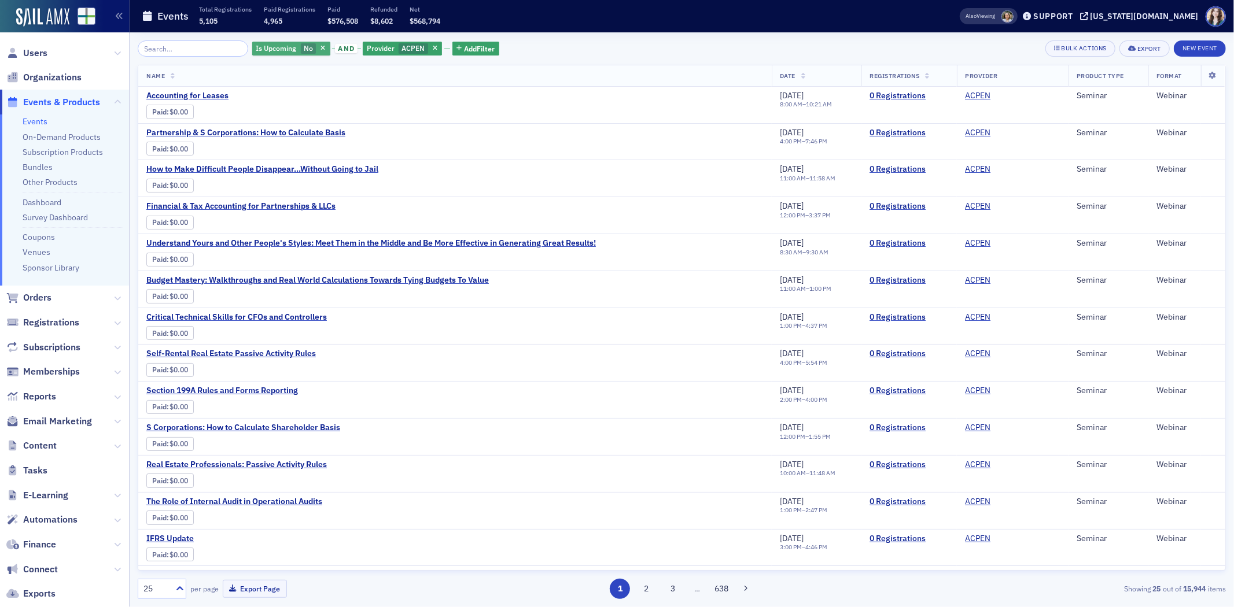
click at [288, 47] on span "Is Upcoming" at bounding box center [276, 48] width 45 height 11
click at [333, 47] on input "Yes" at bounding box center [334, 48] width 10 height 10
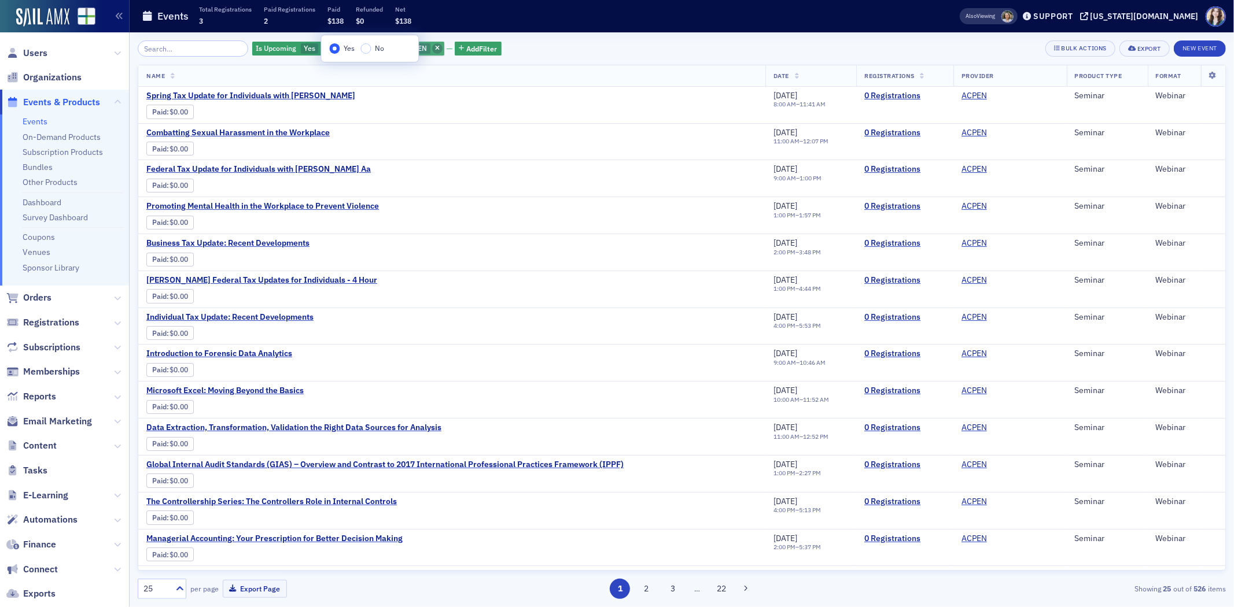
click at [432, 45] on span "button" at bounding box center [437, 48] width 10 height 10
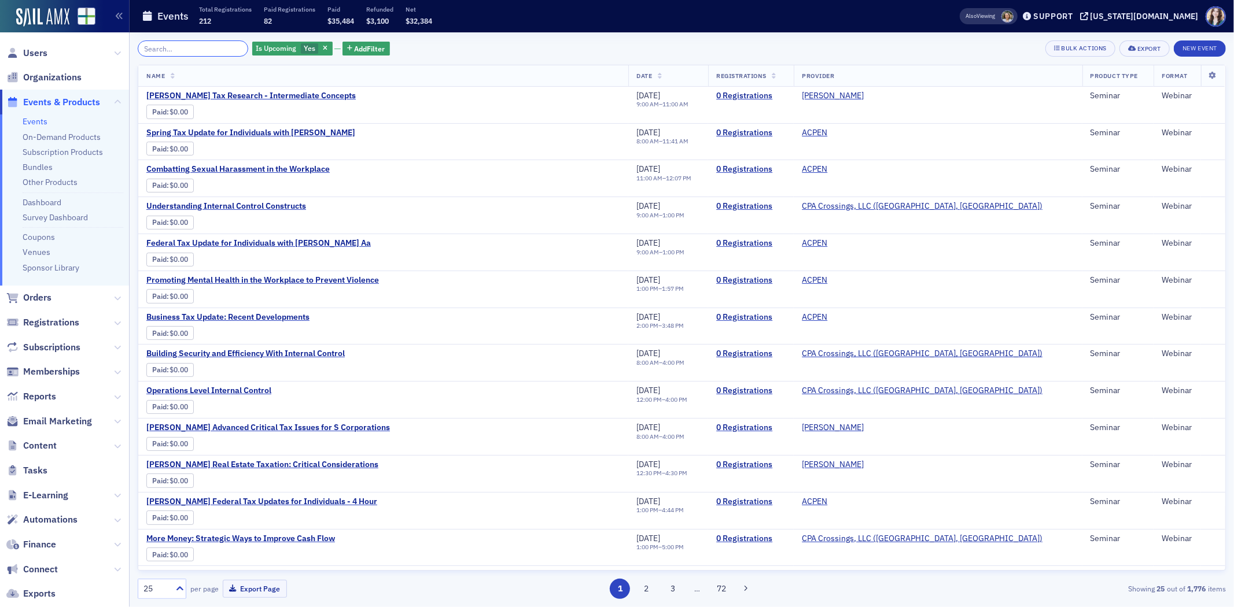
click at [202, 50] on input "search" at bounding box center [193, 48] width 110 height 16
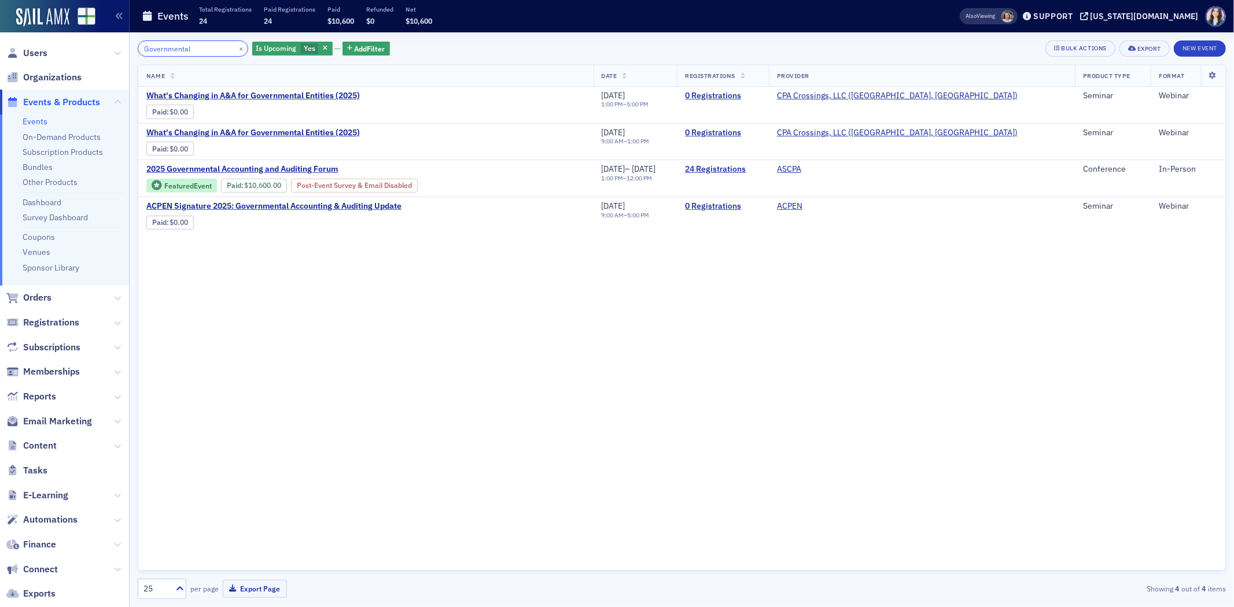
type input "Governmental"
click at [595, 56] on div "Governmental × Is Upcoming Yes Add Filter Bulk Actions Export New Event" at bounding box center [682, 48] width 1088 height 16
click at [718, 332] on div "Name Date Registrations Provider Product Type Format What's Changing in A&A for…" at bounding box center [682, 318] width 1088 height 506
click at [236, 45] on button "×" at bounding box center [241, 48] width 10 height 10
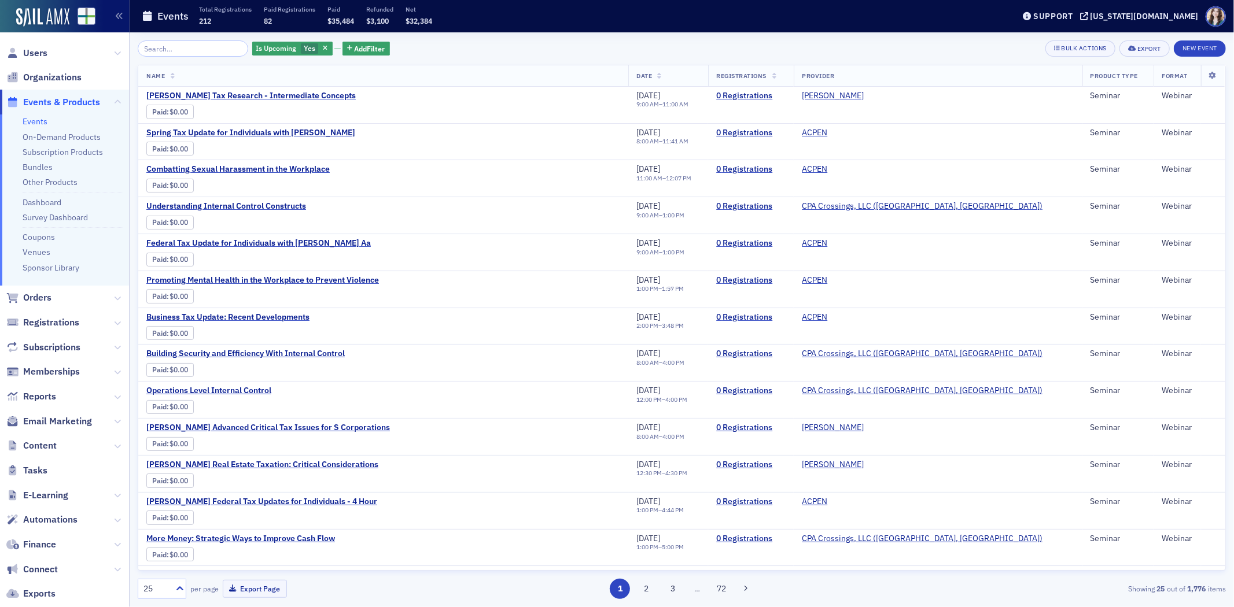
click at [438, 49] on div "Is Upcoming Yes Add Filter Bulk Actions Export New Event" at bounding box center [682, 48] width 1088 height 16
click at [297, 42] on div "Is Upcoming Yes" at bounding box center [292, 49] width 80 height 14
click at [370, 50] on input "No" at bounding box center [368, 48] width 10 height 10
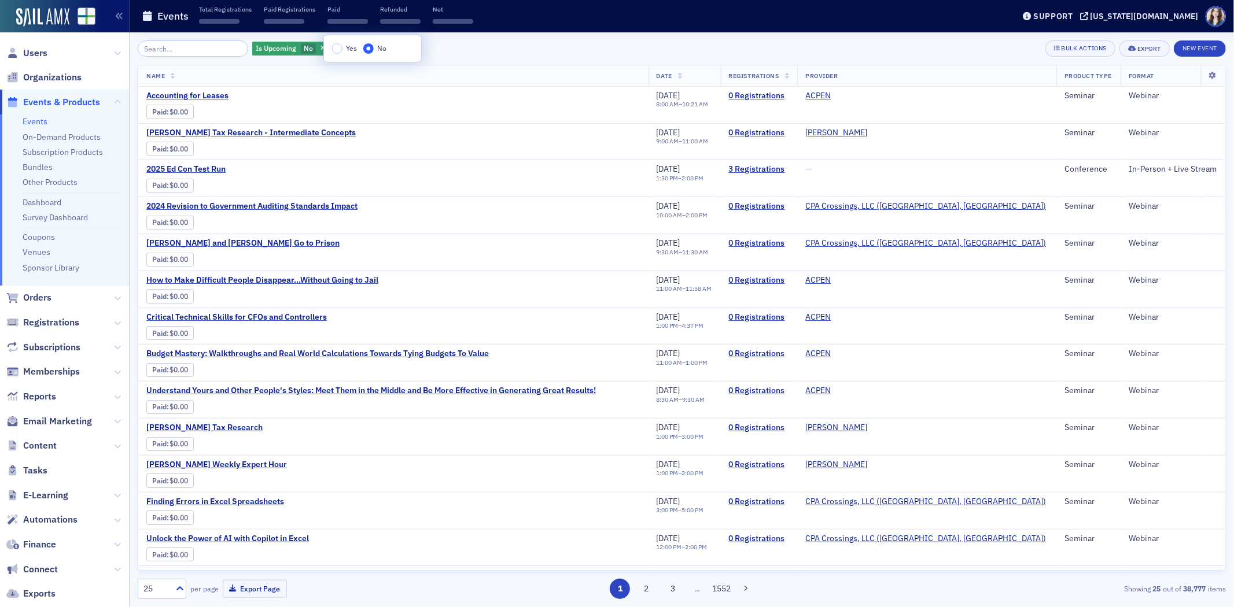
click at [455, 45] on div "Is Upcoming No Add Filter Bulk Actions Export New Event" at bounding box center [682, 48] width 1088 height 16
click at [359, 47] on span "Add Filter" at bounding box center [367, 48] width 31 height 10
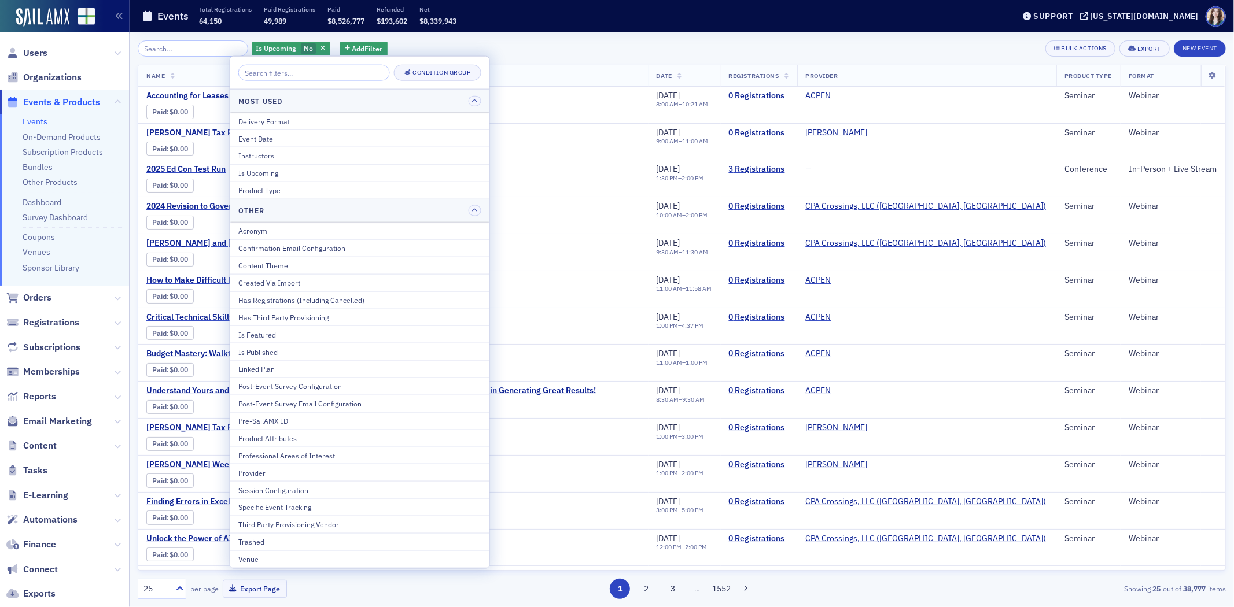
click at [463, 35] on div "Is Upcoming No Add Filter Bulk Actions Export New Event Name Date Registrations…" at bounding box center [682, 319] width 1088 height 575
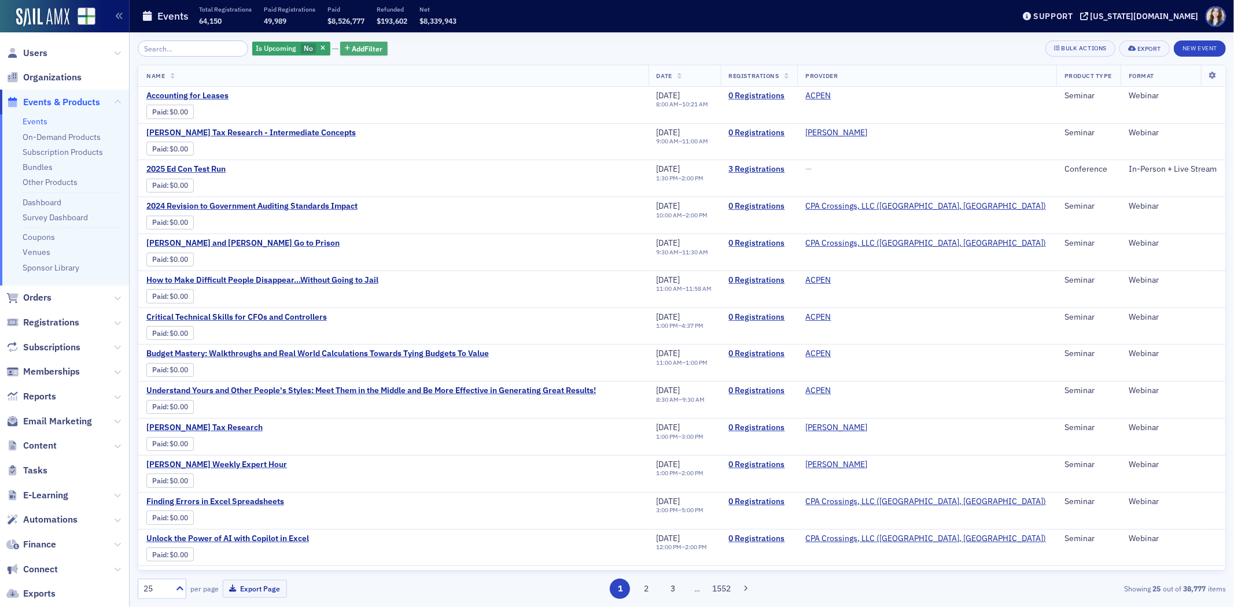
click at [362, 44] on span "Add Filter" at bounding box center [367, 48] width 31 height 10
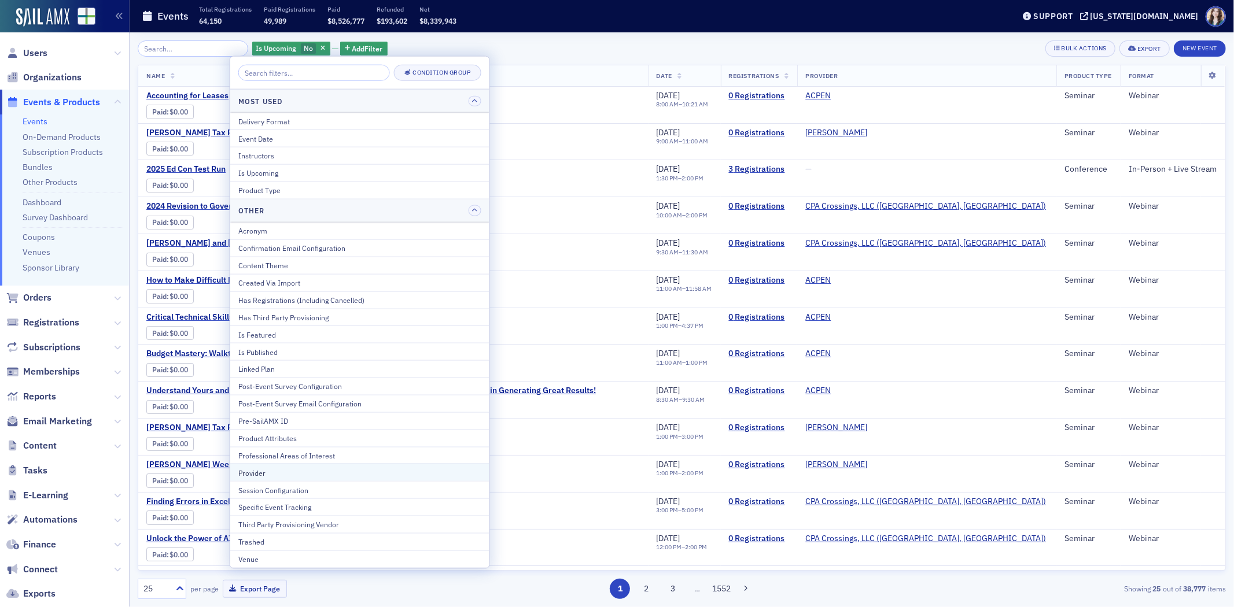
click at [328, 480] on button "Provider" at bounding box center [359, 472] width 259 height 17
